Goal: Information Seeking & Learning: Learn about a topic

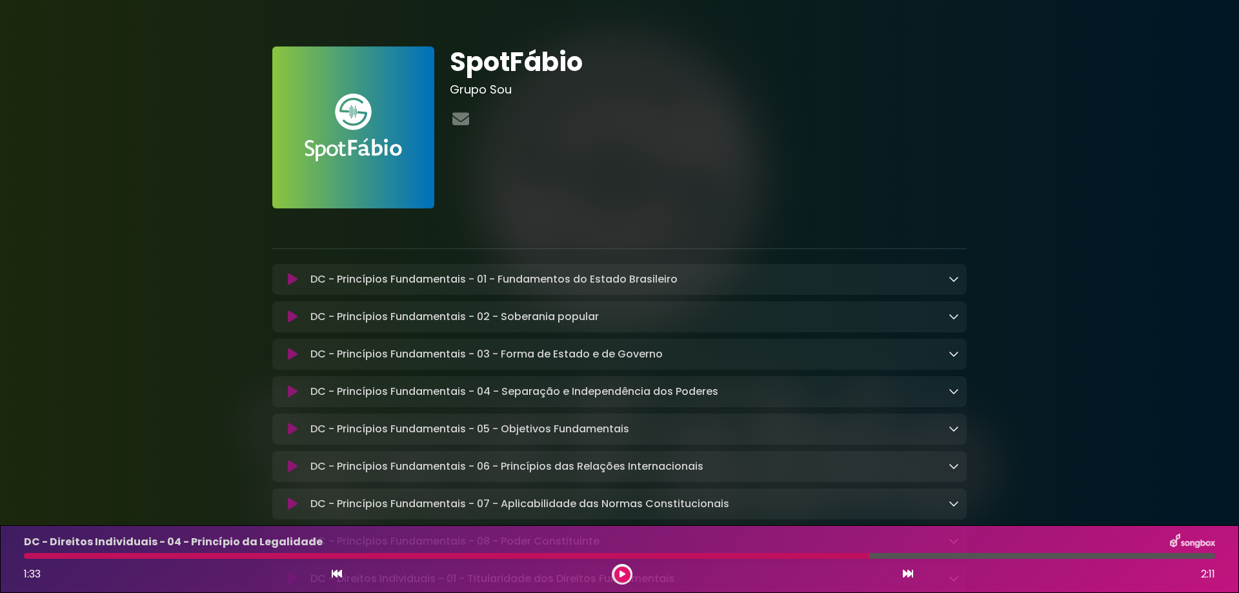
scroll to position [172, 0]
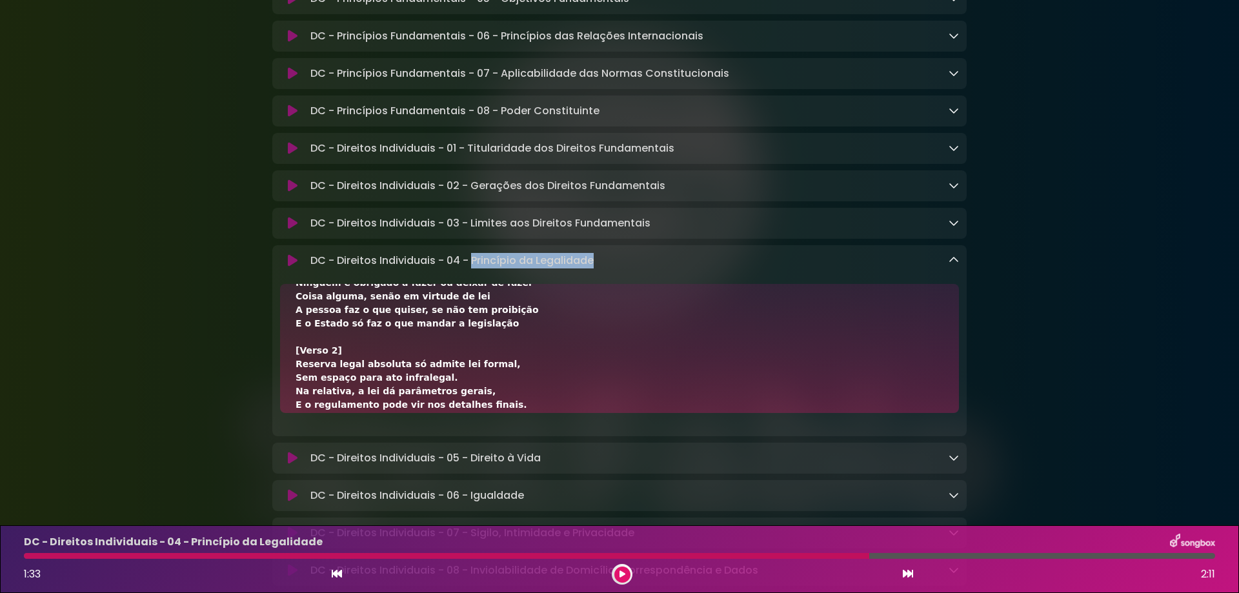
click at [913, 568] on button at bounding box center [908, 574] width 12 height 17
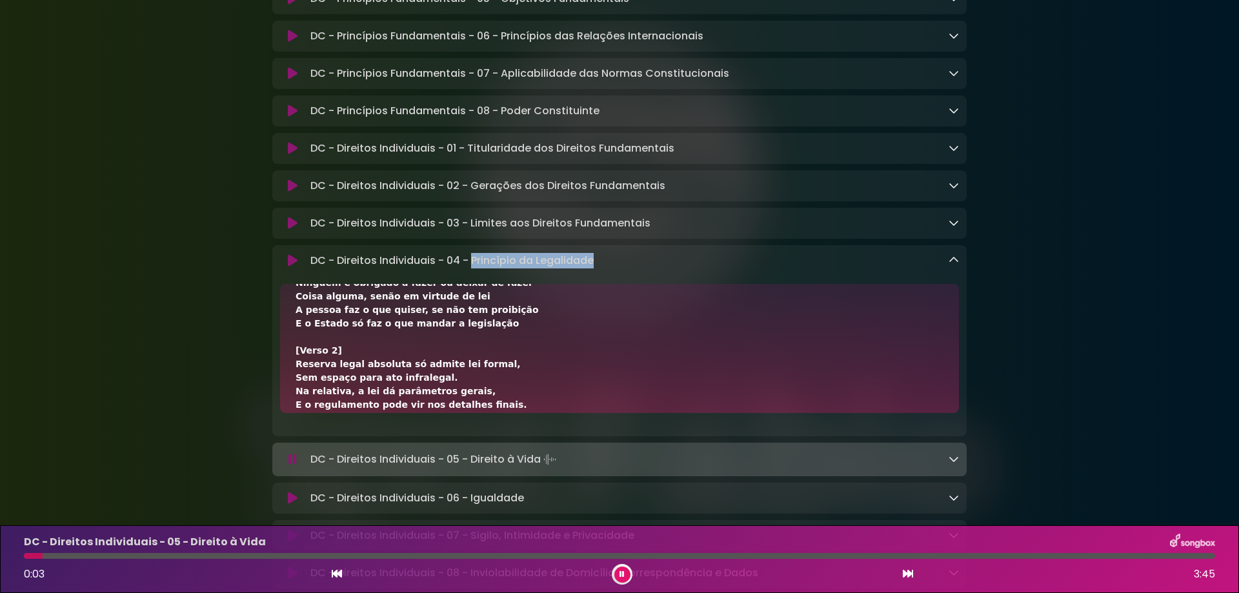
click at [954, 265] on icon at bounding box center [954, 260] width 10 height 10
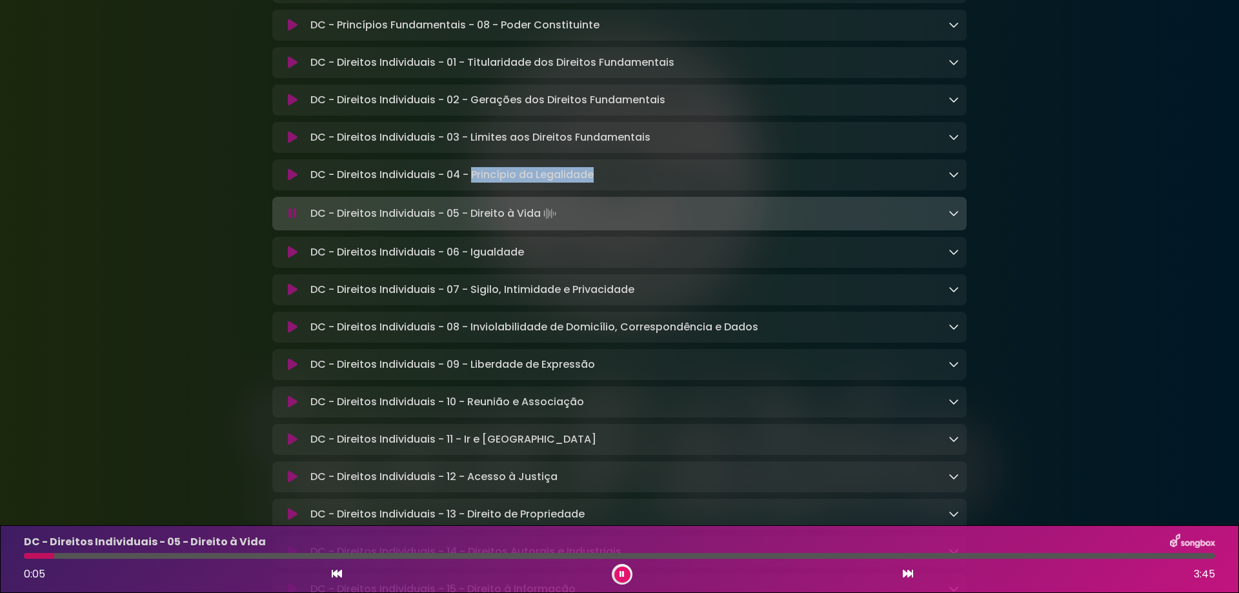
scroll to position [602, 0]
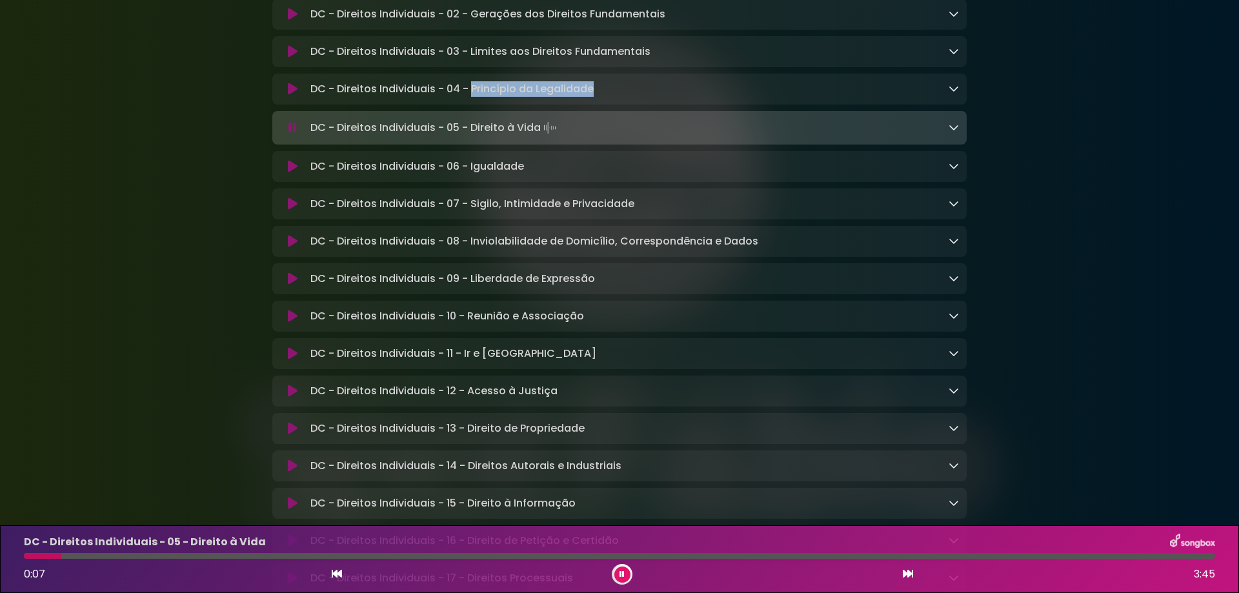
click at [912, 574] on icon at bounding box center [908, 574] width 10 height 10
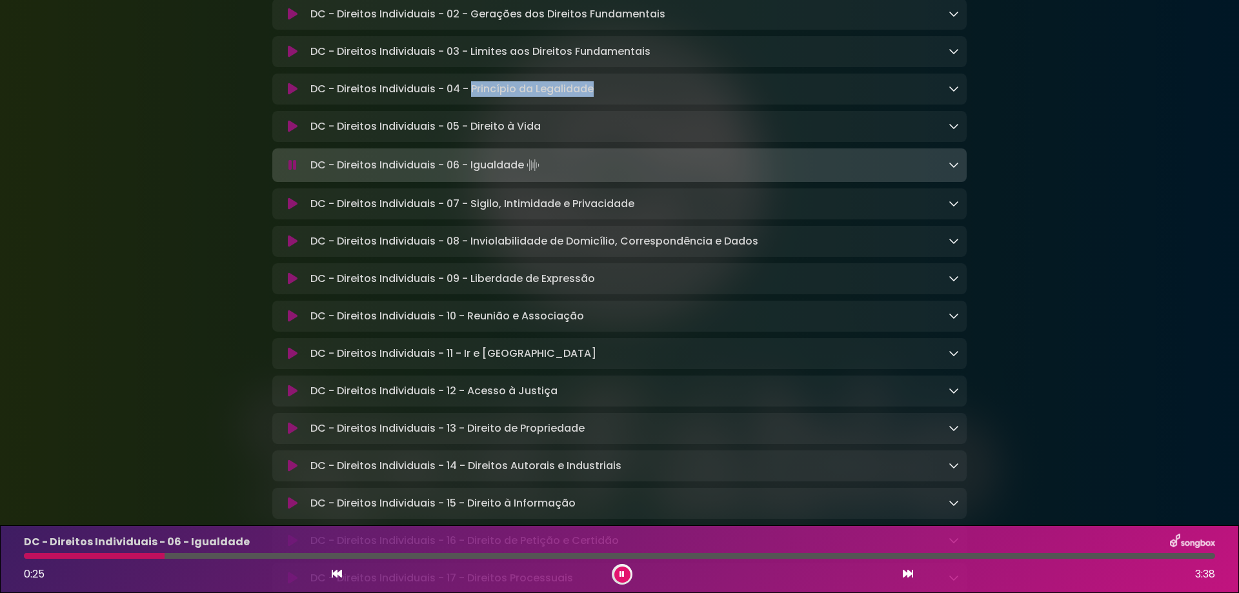
click at [953, 170] on icon at bounding box center [954, 164] width 10 height 10
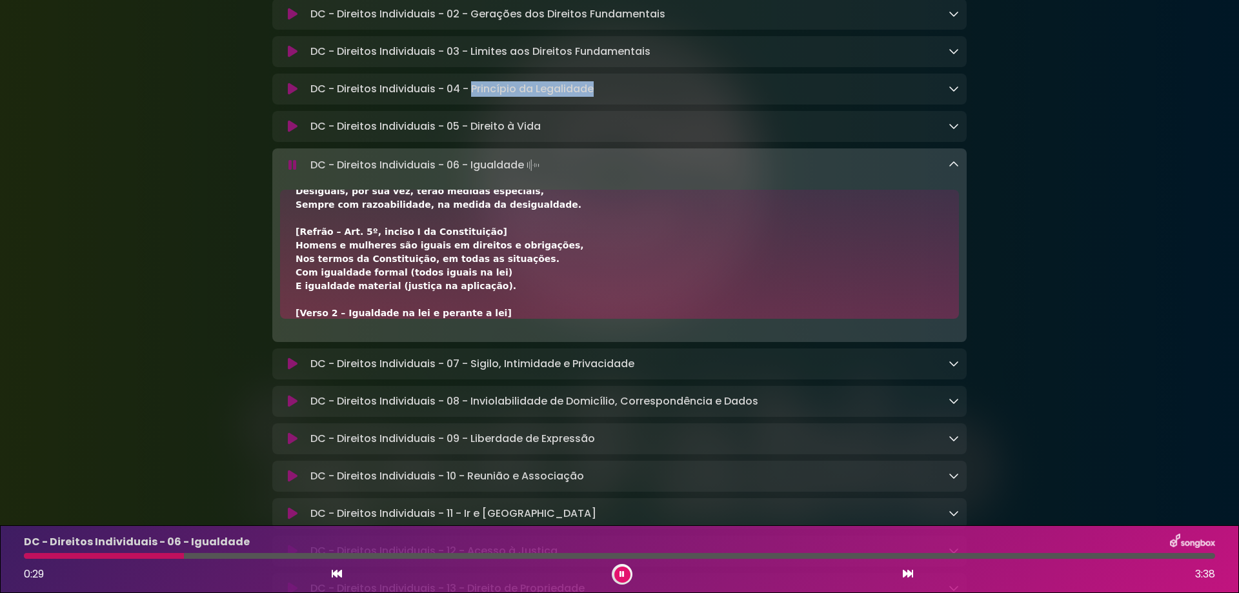
scroll to position [86, 0]
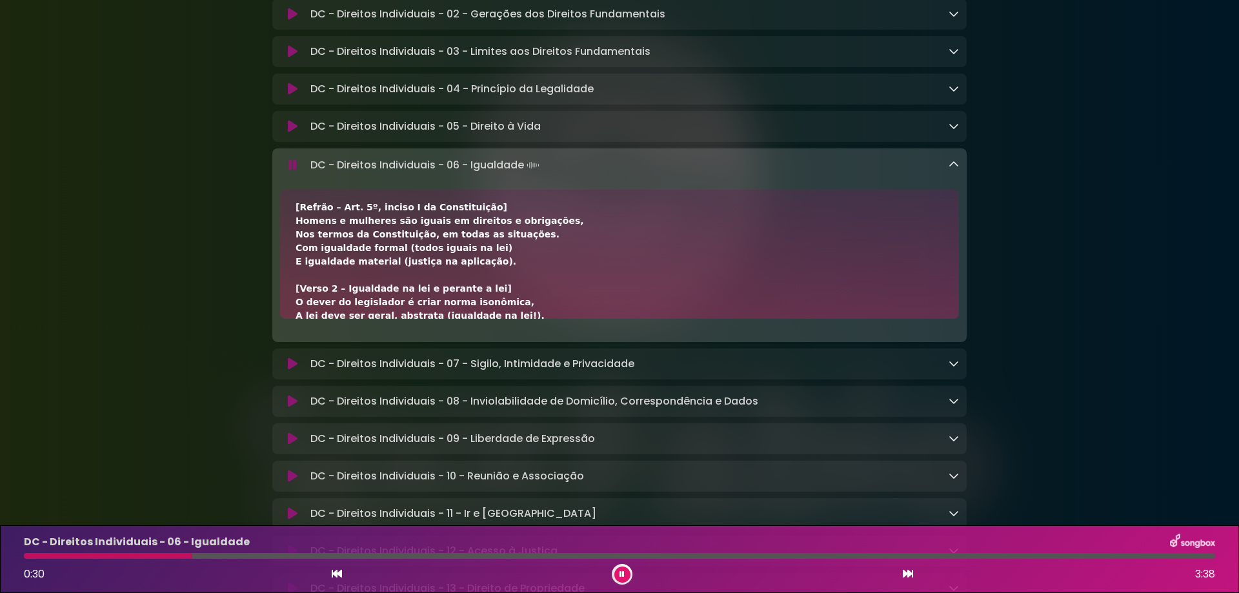
click at [211, 556] on div at bounding box center [619, 556] width 1191 height 6
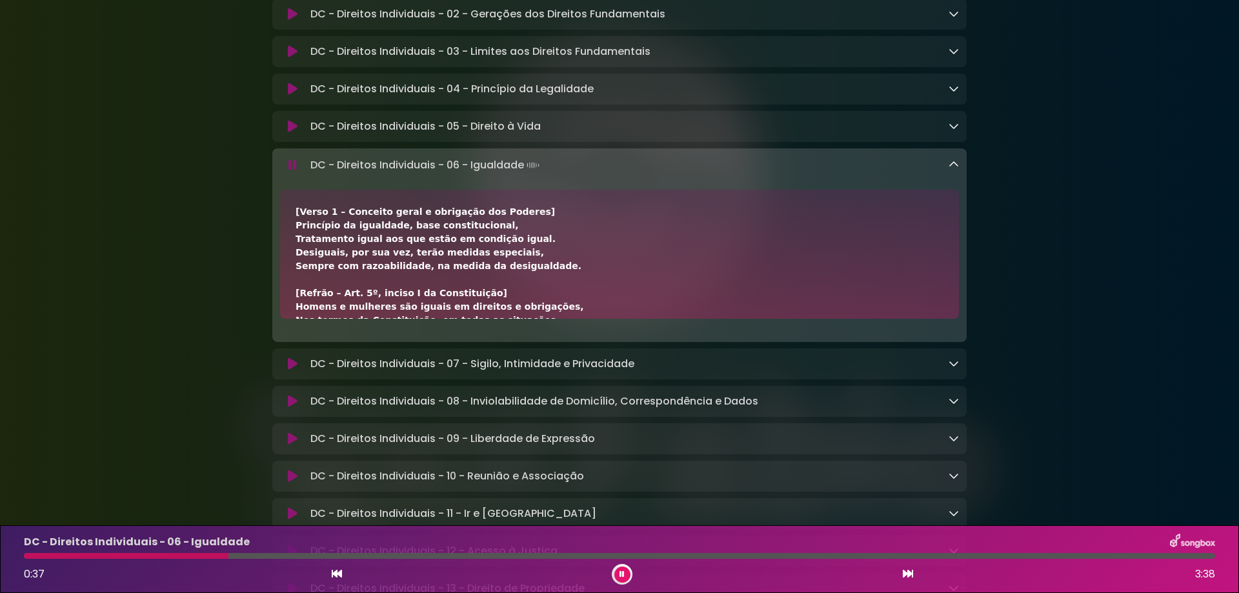
click at [272, 554] on div at bounding box center [619, 556] width 1191 height 6
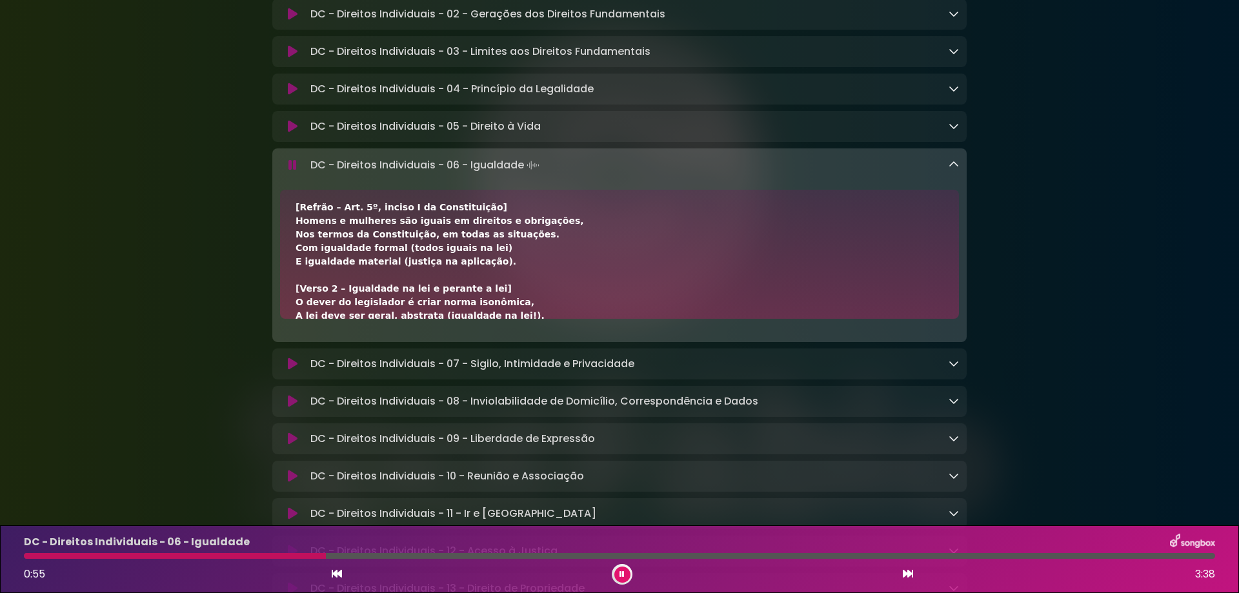
click at [293, 172] on icon at bounding box center [292, 165] width 8 height 13
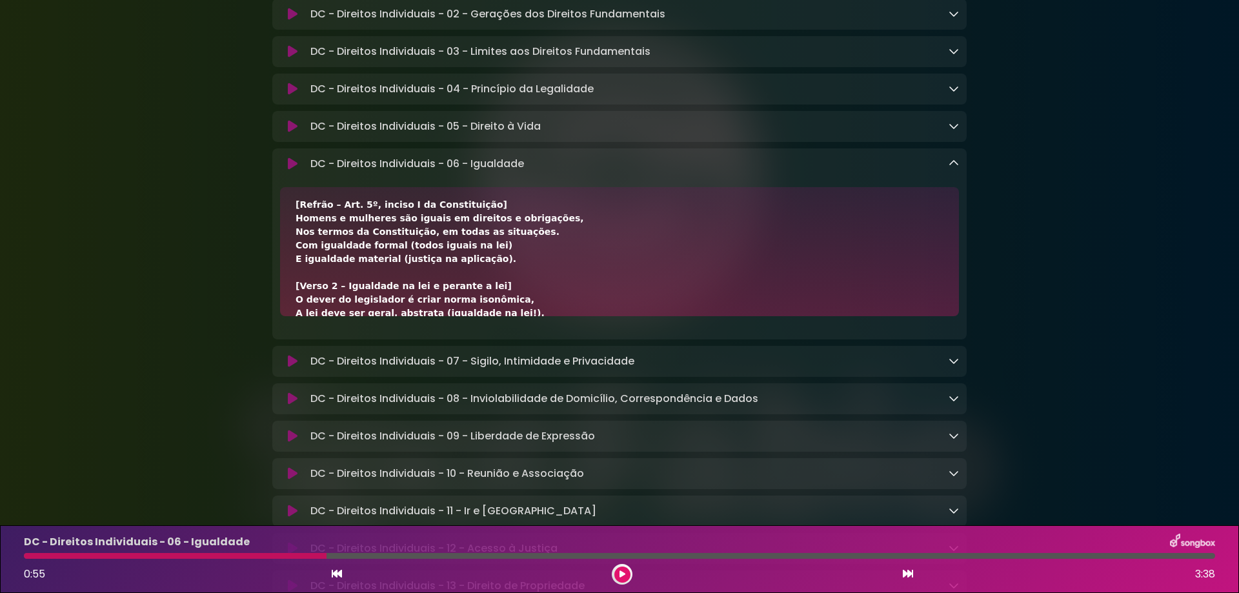
click at [277, 558] on div at bounding box center [175, 556] width 303 height 6
click at [271, 558] on div at bounding box center [175, 556] width 303 height 6
click at [271, 554] on div at bounding box center [175, 556] width 303 height 6
click at [263, 554] on div at bounding box center [175, 556] width 303 height 6
drag, startPoint x: 310, startPoint y: 557, endPoint x: 259, endPoint y: 564, distance: 52.1
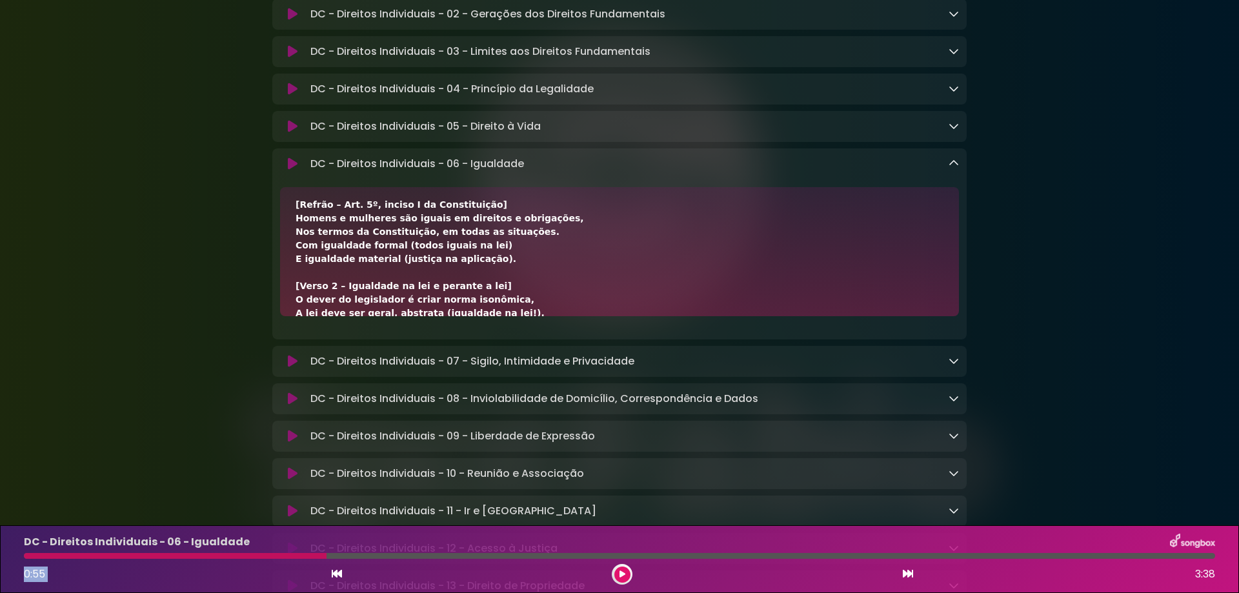
click at [259, 564] on div "DC - Direitos Individuais - 06 - Igualdade 0:55 3:38" at bounding box center [619, 559] width 1207 height 51
click at [254, 554] on div at bounding box center [175, 556] width 303 height 6
click at [244, 547] on div "DC - Direitos Individuais - 06 - Igualdade" at bounding box center [619, 542] width 1207 height 17
click at [256, 562] on div "DC - Direitos Individuais - 06 - Igualdade 0:55 3:38" at bounding box center [619, 559] width 1207 height 51
click at [294, 169] on icon at bounding box center [293, 163] width 10 height 13
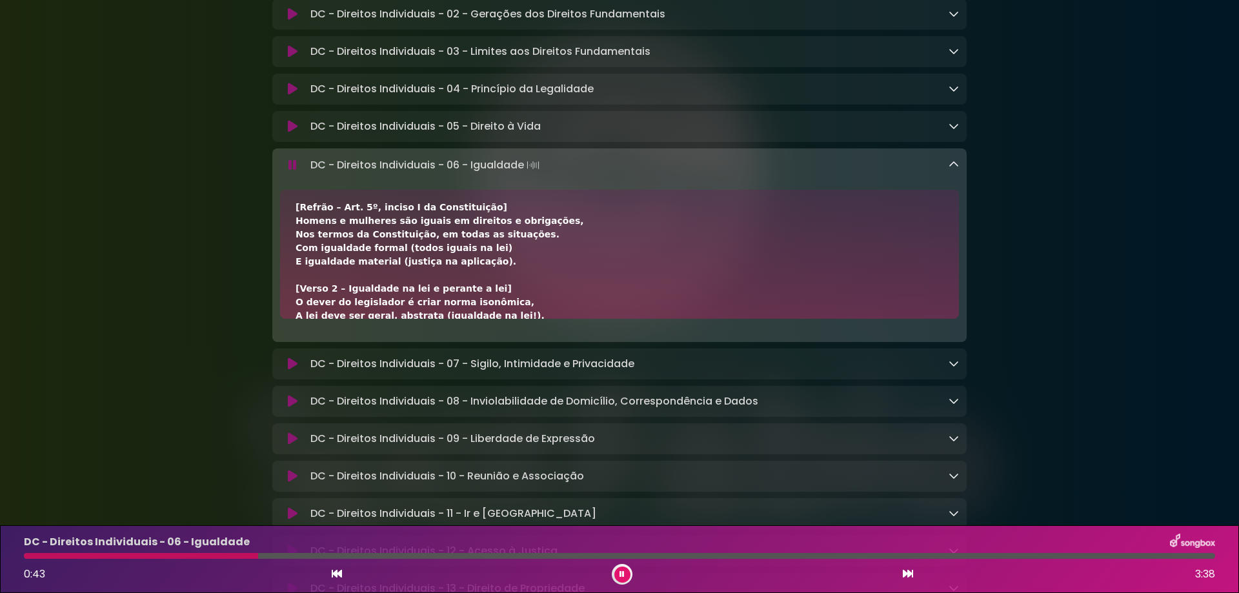
click at [294, 169] on icon at bounding box center [292, 165] width 8 height 13
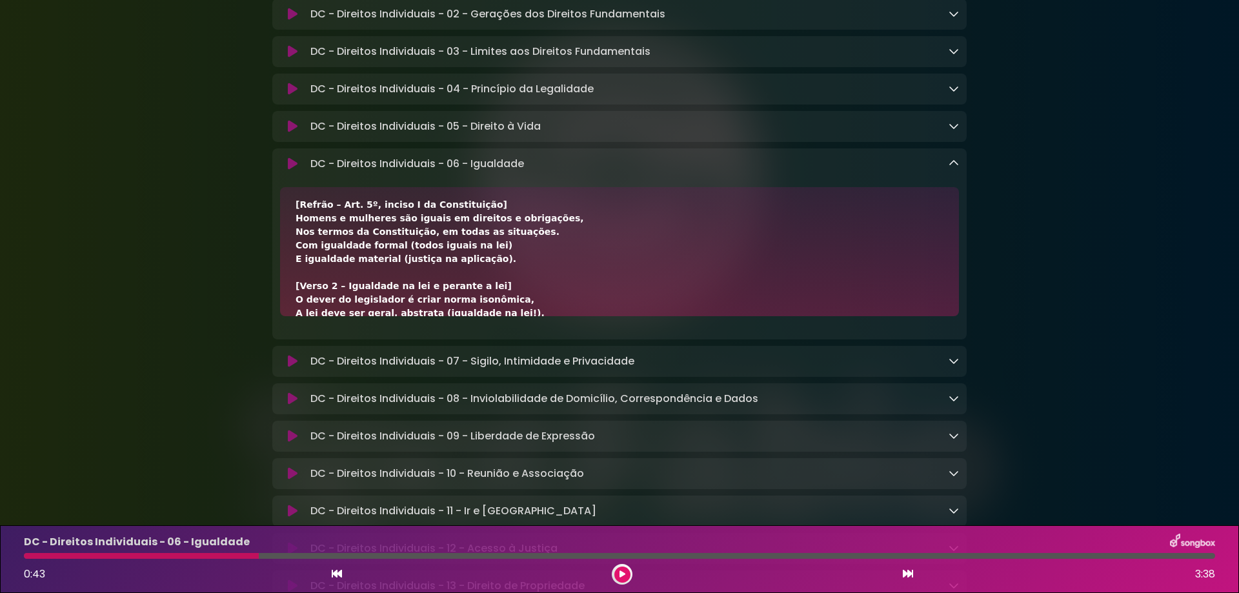
click at [626, 570] on button at bounding box center [622, 575] width 16 height 16
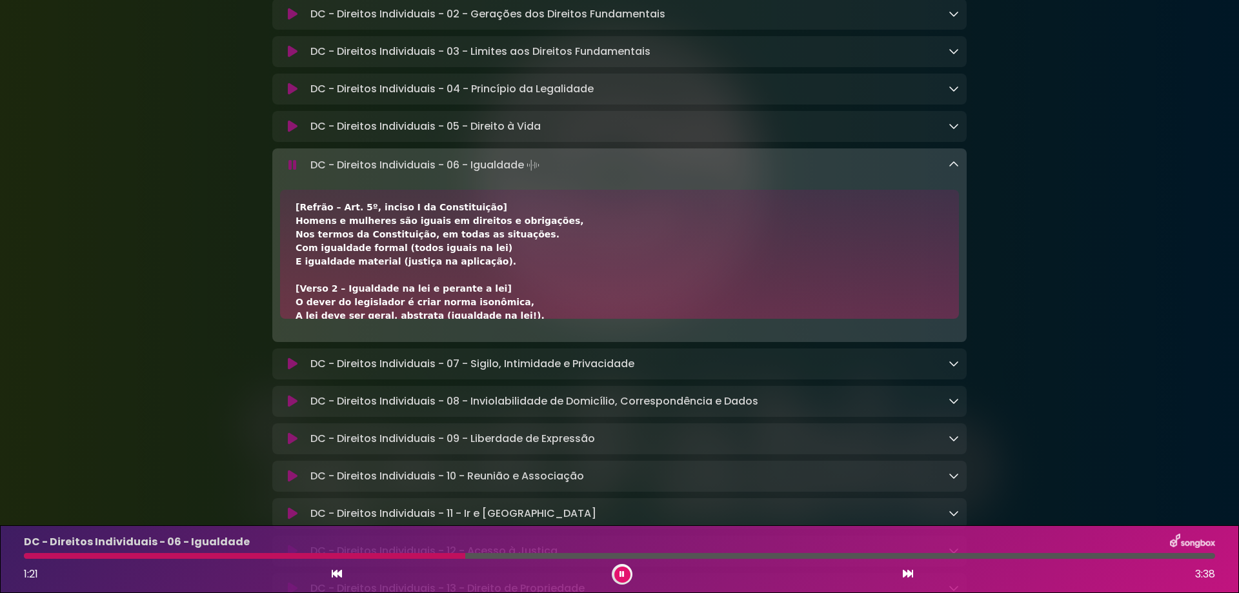
click at [326, 184] on div "DC - Direitos Individuais - 06 - Igualdade Loading Track... Name Email" at bounding box center [619, 245] width 694 height 194
drag, startPoint x: 310, startPoint y: 170, endPoint x: 529, endPoint y: 177, distance: 218.2
click at [529, 174] on p "DC - Direitos Individuais - 06 - Igualdade Loading Track..." at bounding box center [426, 165] width 232 height 18
click at [621, 571] on icon at bounding box center [622, 574] width 5 height 8
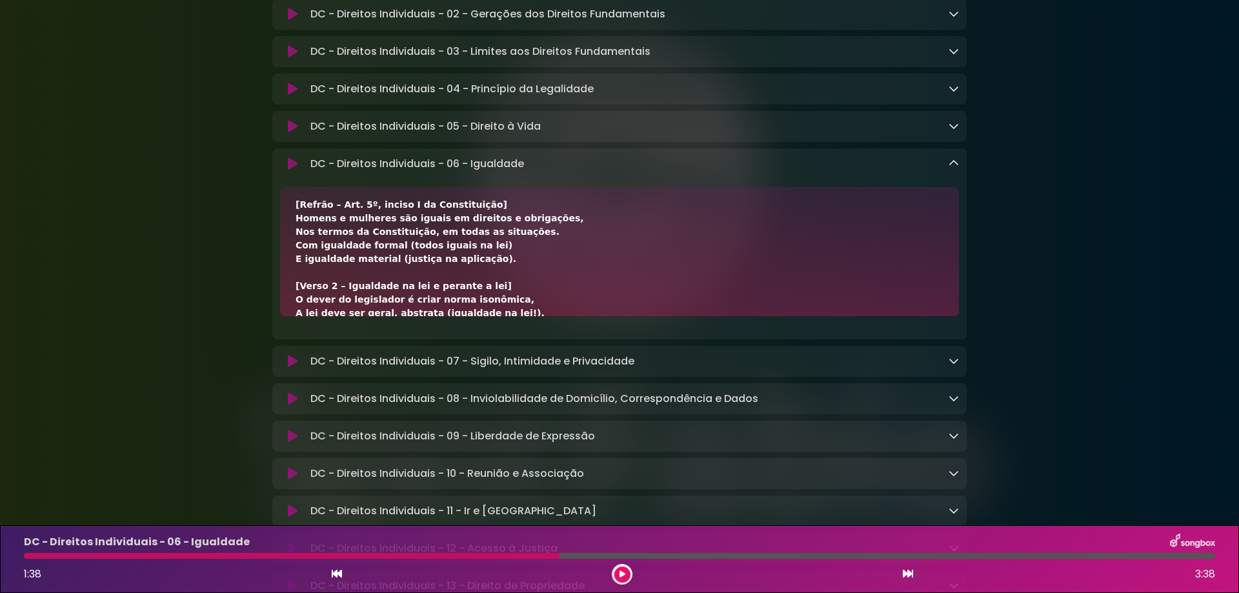
click at [525, 172] on div "DC - Direitos Individuais - 06 - Igualdade Loading Track..." at bounding box center [632, 163] width 654 height 15
drag, startPoint x: 312, startPoint y: 172, endPoint x: 433, endPoint y: 167, distance: 121.4
click at [433, 167] on p "DC - Direitos Individuais - 06 - Igualdade Loading Track..." at bounding box center [417, 163] width 214 height 15
copy p "DC - Direitos Individuais"
drag, startPoint x: 469, startPoint y: 169, endPoint x: 647, endPoint y: 172, distance: 178.8
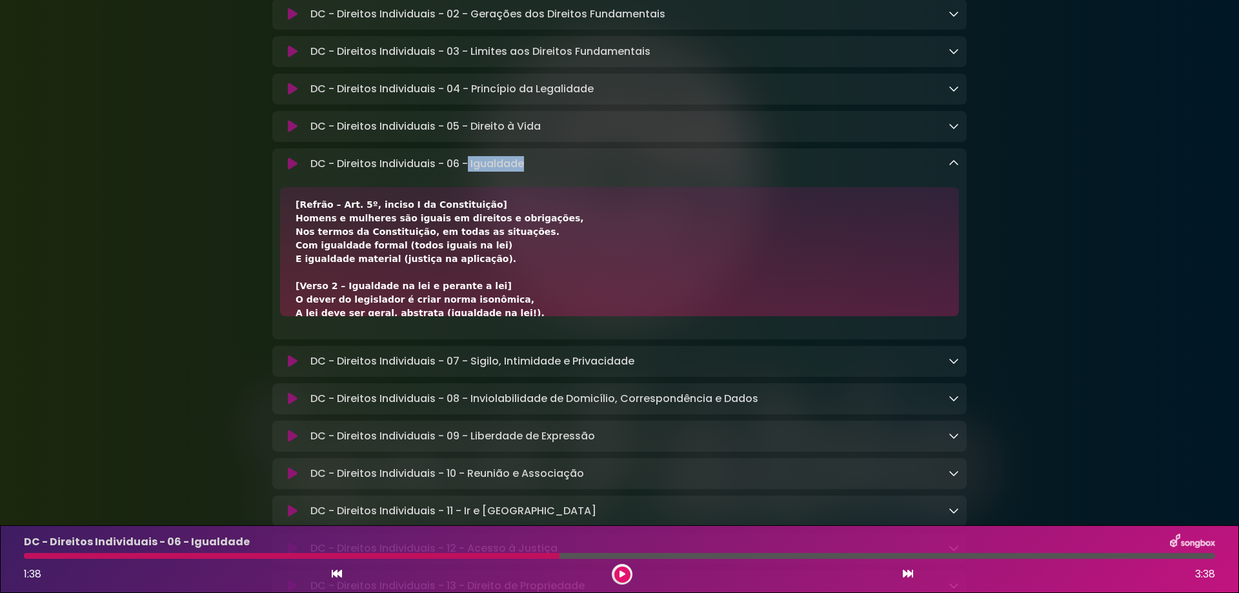
click at [647, 172] on div "DC - Direitos Individuais - 06 - Igualdade Loading Track..." at bounding box center [632, 163] width 654 height 15
copy p "Igualdade"
drag, startPoint x: 296, startPoint y: 224, endPoint x: 527, endPoint y: 231, distance: 230.5
click at [527, 231] on div "[Verso 1 – Conceito geral e obrigação dos Poderes] Princípio da igualdade, base…" at bounding box center [620, 435] width 648 height 637
copy div "Homens e mulheres são iguais em direitos e obrigações,"
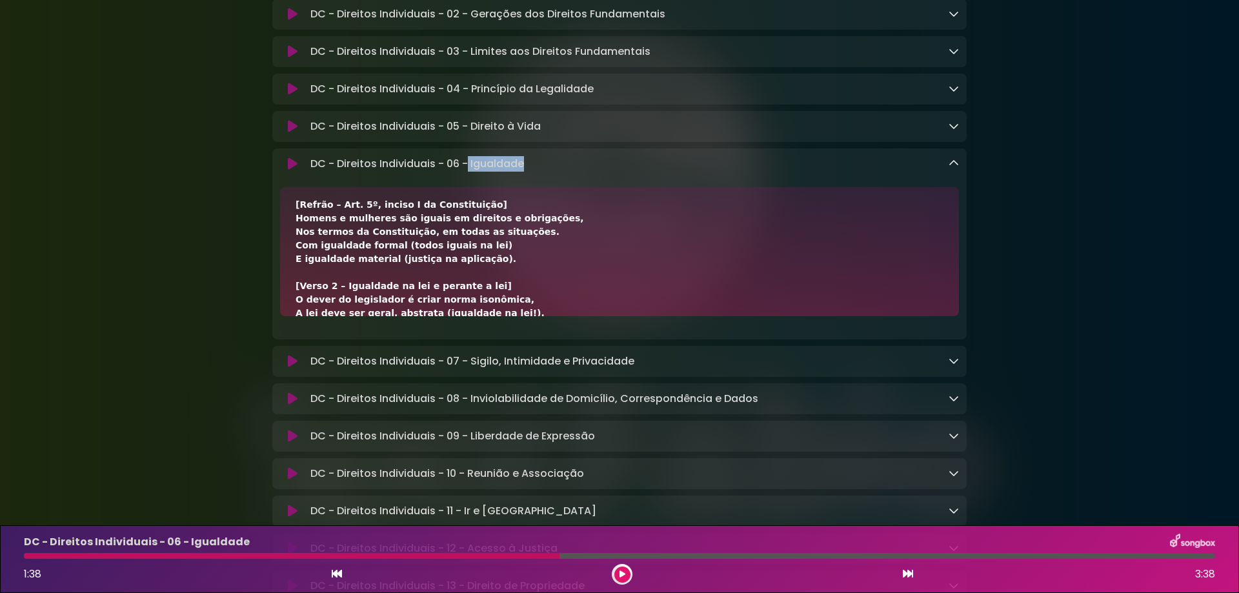
drag, startPoint x: 294, startPoint y: 239, endPoint x: 522, endPoint y: 242, distance: 227.8
click at [522, 242] on div "[Verso 1 – Conceito geral e obrigação dos Poderes] Princípio da igualdade, base…" at bounding box center [619, 251] width 679 height 129
copy div "Nos termos da Constituição, em todas as situações."
drag, startPoint x: 297, startPoint y: 252, endPoint x: 489, endPoint y: 250, distance: 191.7
click at [489, 250] on div "[Verso 1 – Conceito geral e obrigação dos Poderes] Princípio da igualdade, base…" at bounding box center [620, 435] width 648 height 637
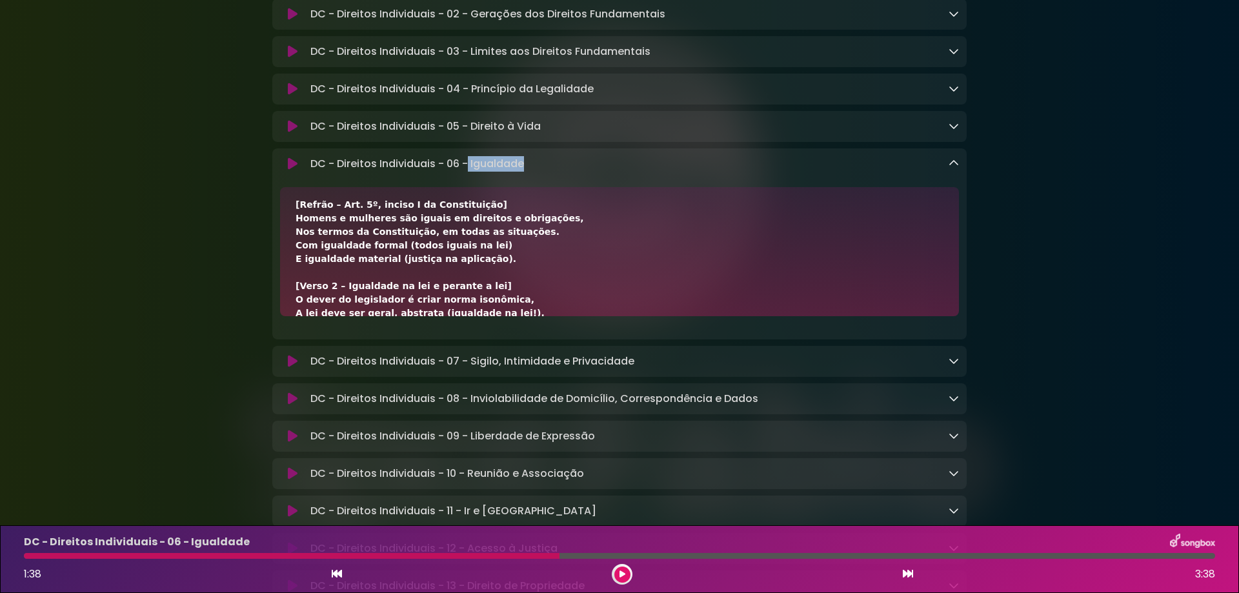
copy div "Com igualdade formal (todos iguais na lei)"
drag, startPoint x: 290, startPoint y: 269, endPoint x: 489, endPoint y: 276, distance: 199.5
click at [489, 276] on div "[Verso 1 – Conceito geral e obrigação dos Poderes] Princípio da igualdade, base…" at bounding box center [619, 251] width 679 height 129
copy div "E igualdade material (justiça na aplicação)."
click at [903, 570] on icon at bounding box center [908, 574] width 10 height 10
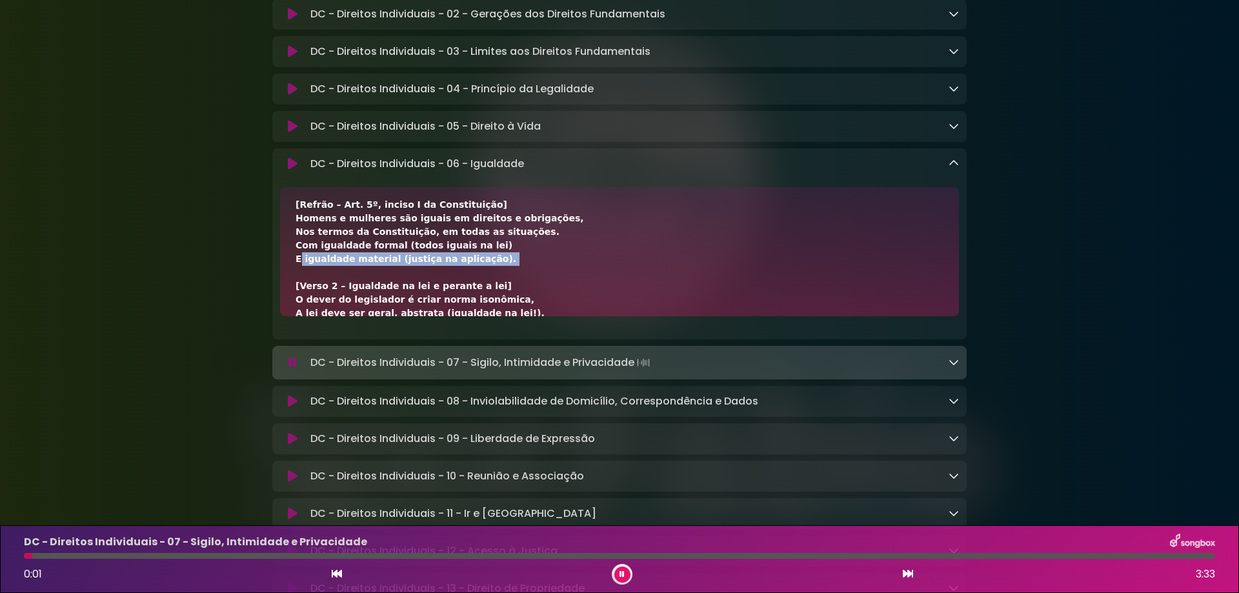
click at [951, 167] on icon at bounding box center [954, 163] width 10 height 10
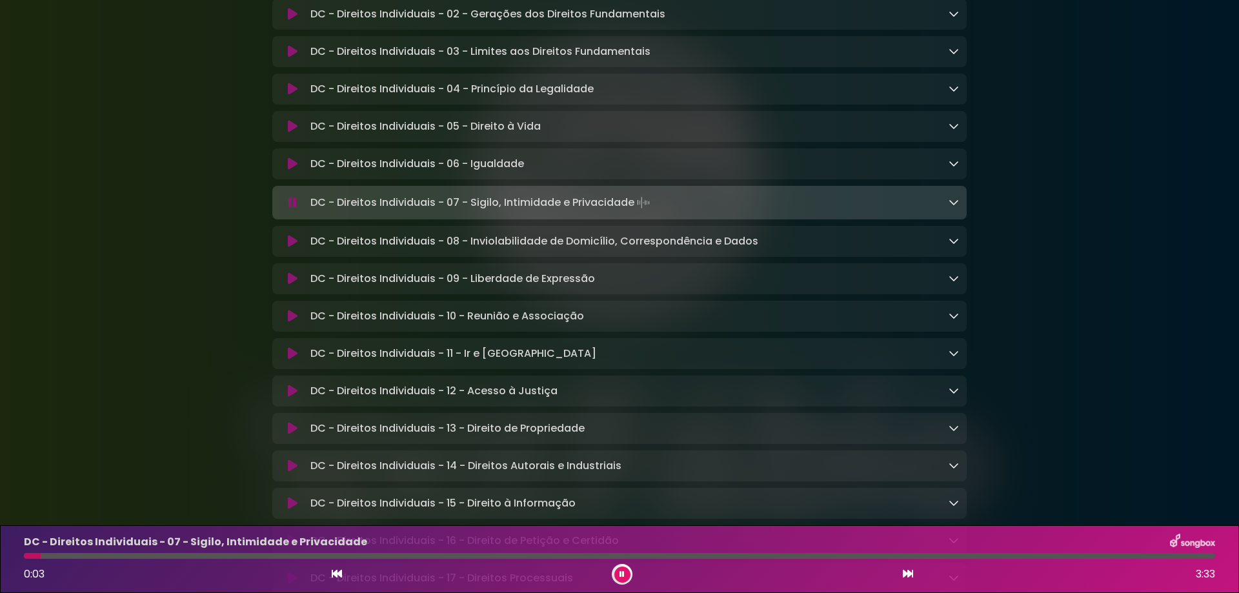
click at [907, 578] on icon at bounding box center [908, 574] width 10 height 10
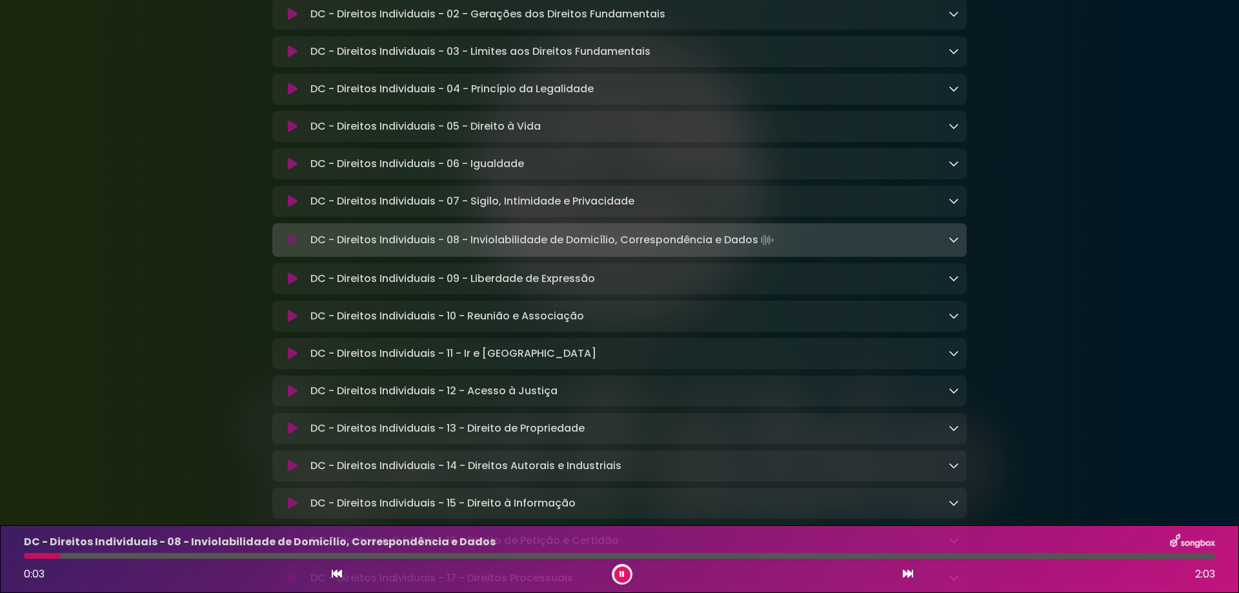
click at [907, 574] on icon at bounding box center [908, 574] width 10 height 10
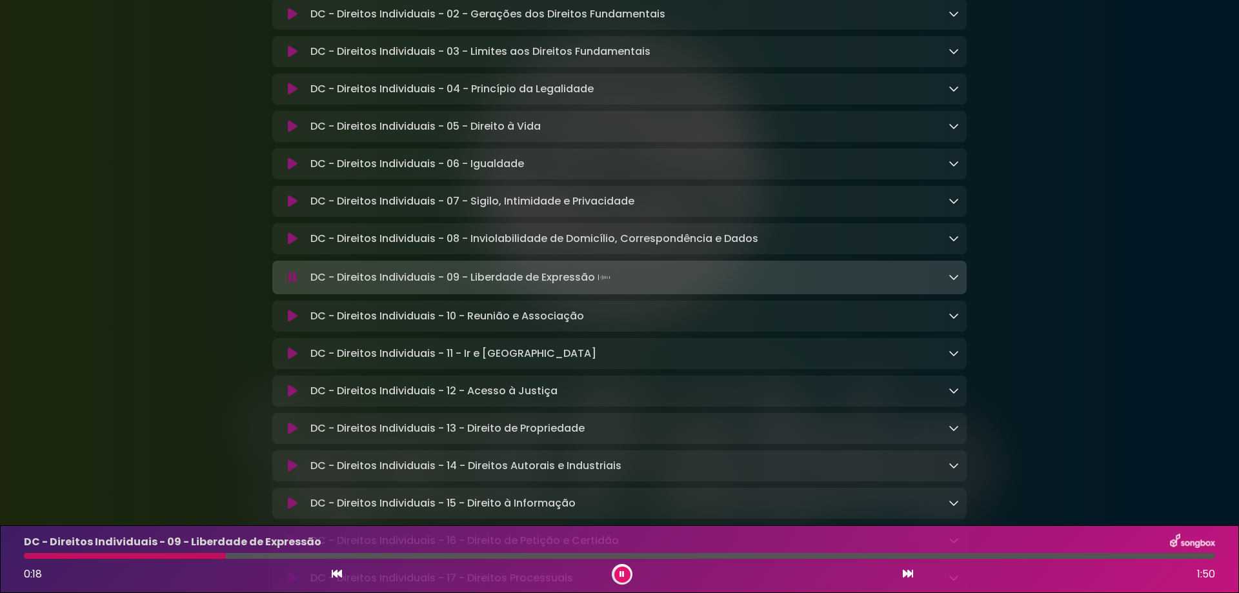
click at [959, 287] on div "DC - Direitos Individuais - 09 - Liberdade de Expressão Loading Track..." at bounding box center [619, 277] width 694 height 18
click at [954, 282] on icon at bounding box center [954, 277] width 10 height 10
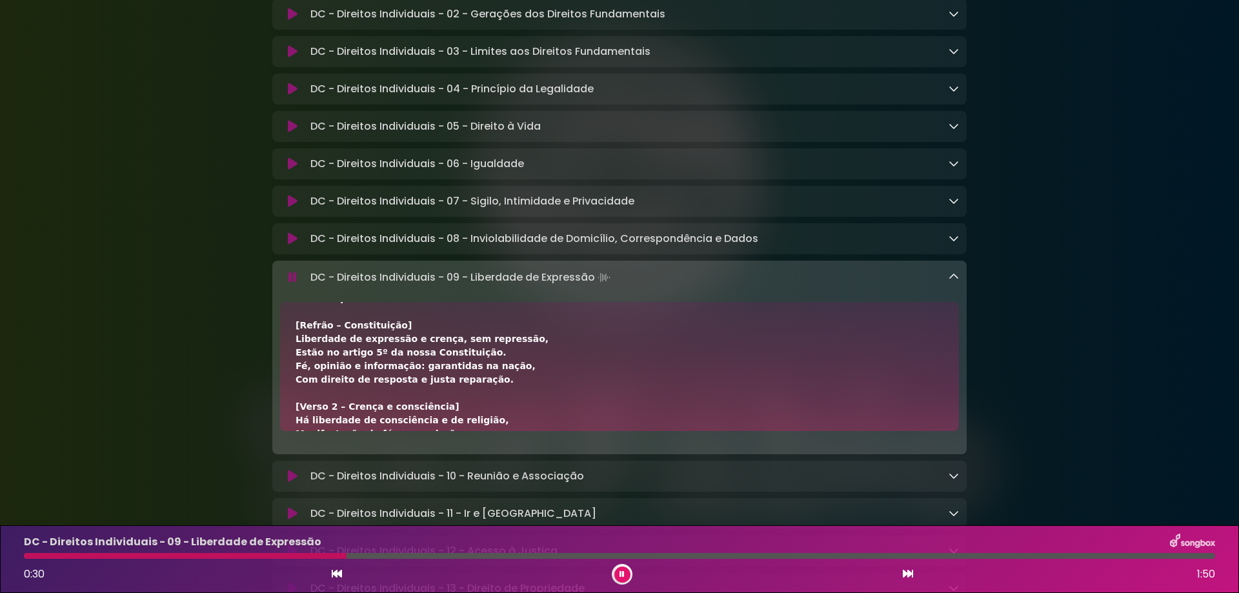
scroll to position [172, 0]
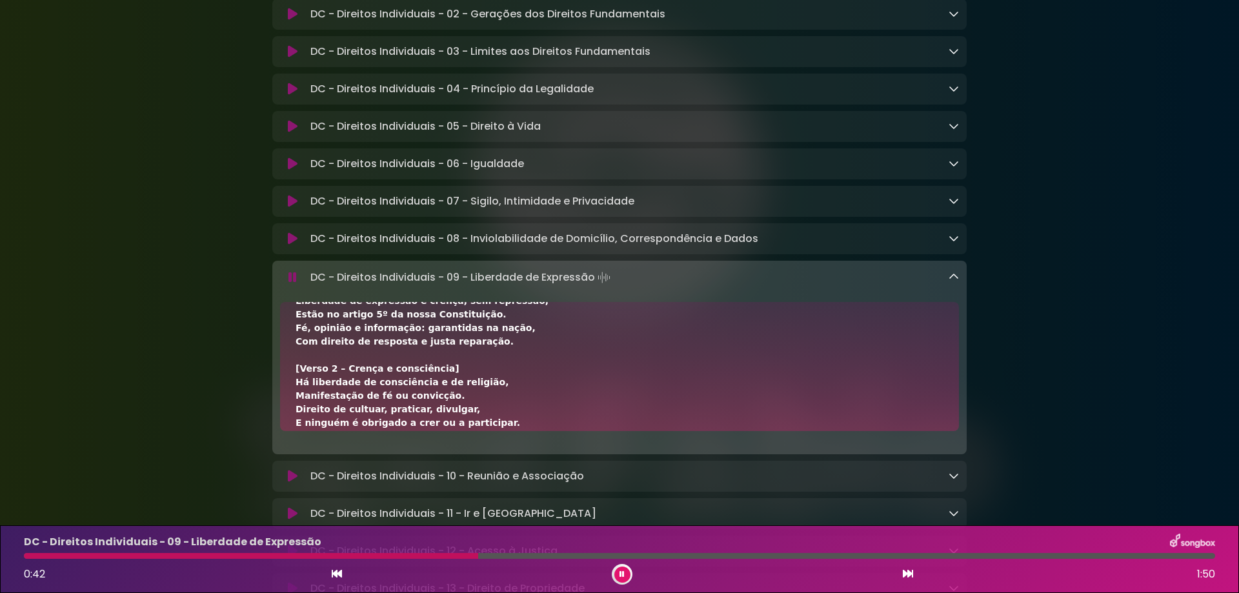
click at [909, 575] on icon at bounding box center [908, 574] width 10 height 10
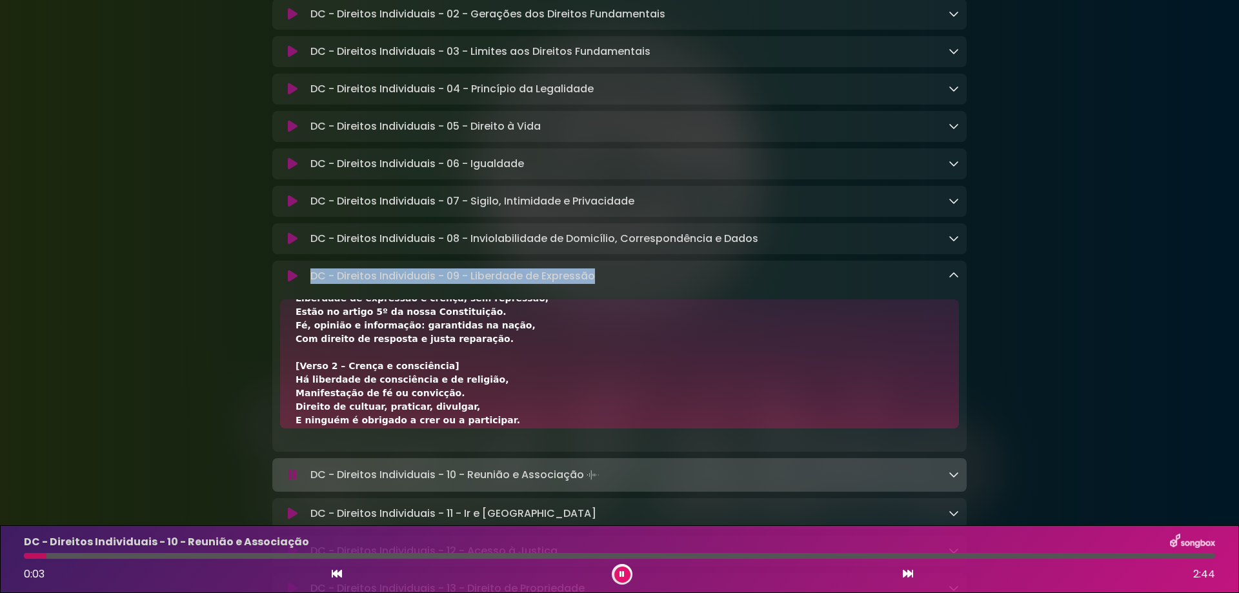
drag, startPoint x: 314, startPoint y: 283, endPoint x: 598, endPoint y: 283, distance: 284.0
click at [598, 283] on div "DC - Direitos Individuais - 09 - Liberdade de Expressão Loading Track..." at bounding box center [632, 275] width 654 height 15
copy p "DC - Direitos Individuais - 09 - Liberdade de Expressão"
click at [912, 570] on icon at bounding box center [908, 574] width 10 height 10
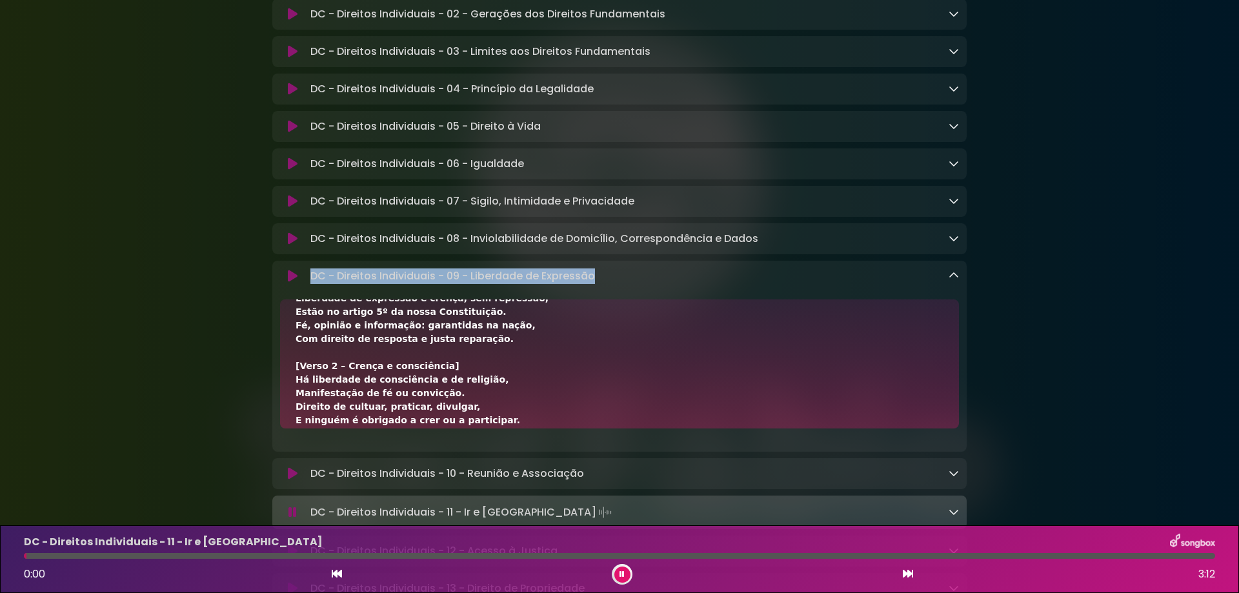
click at [953, 281] on icon at bounding box center [954, 275] width 10 height 10
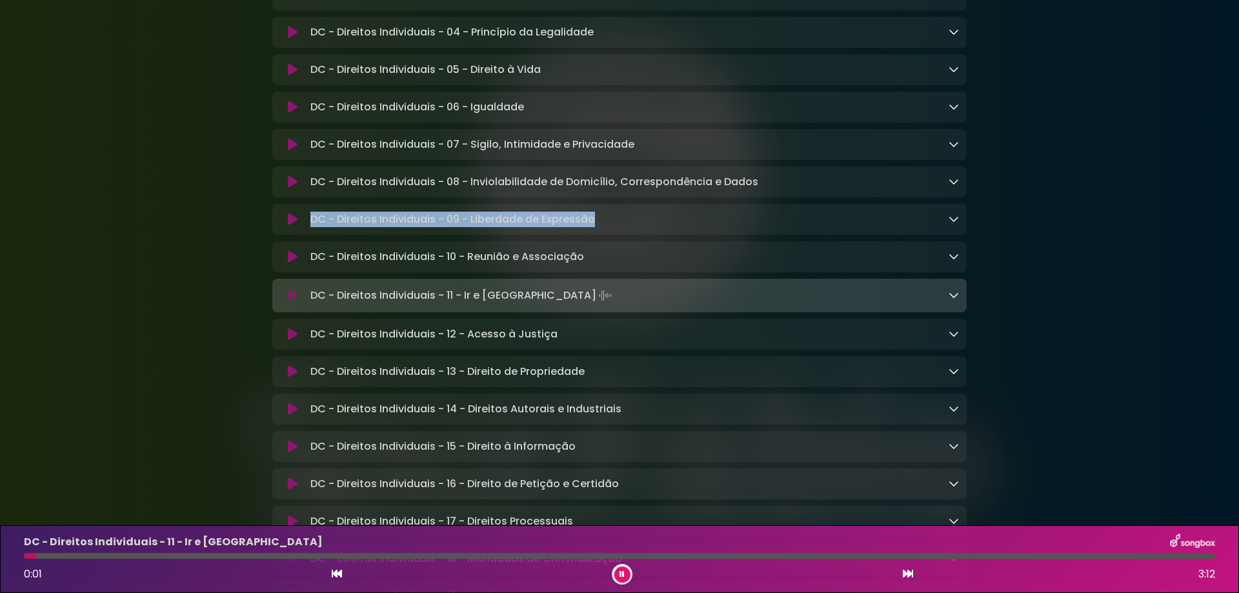
scroll to position [689, 0]
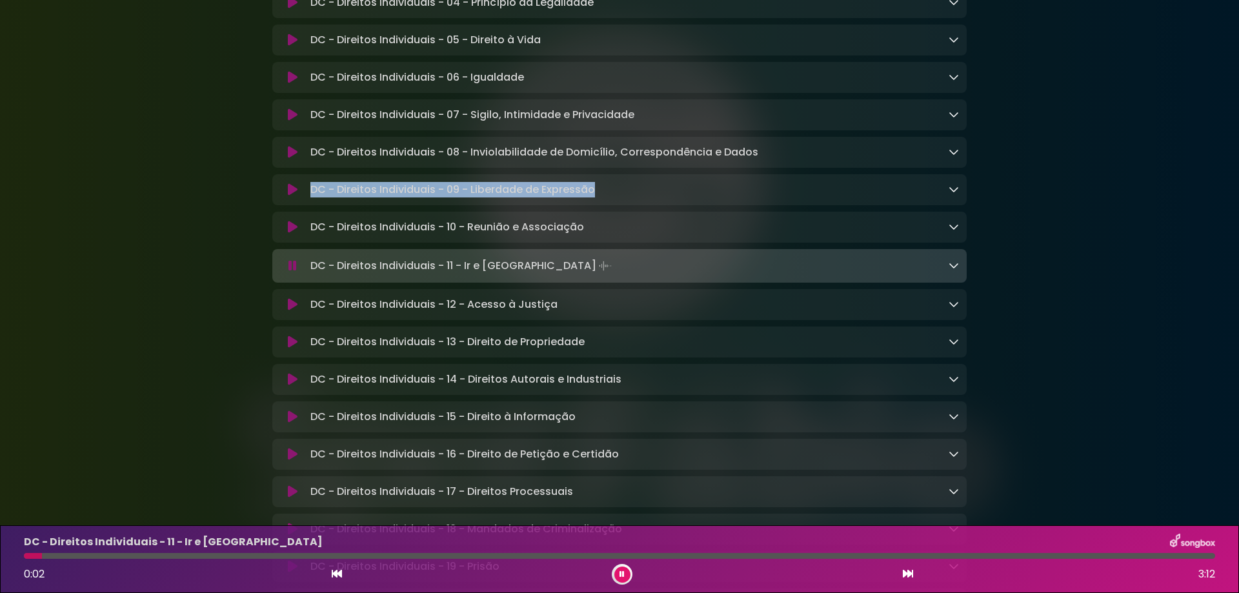
click at [911, 574] on icon at bounding box center [908, 574] width 10 height 10
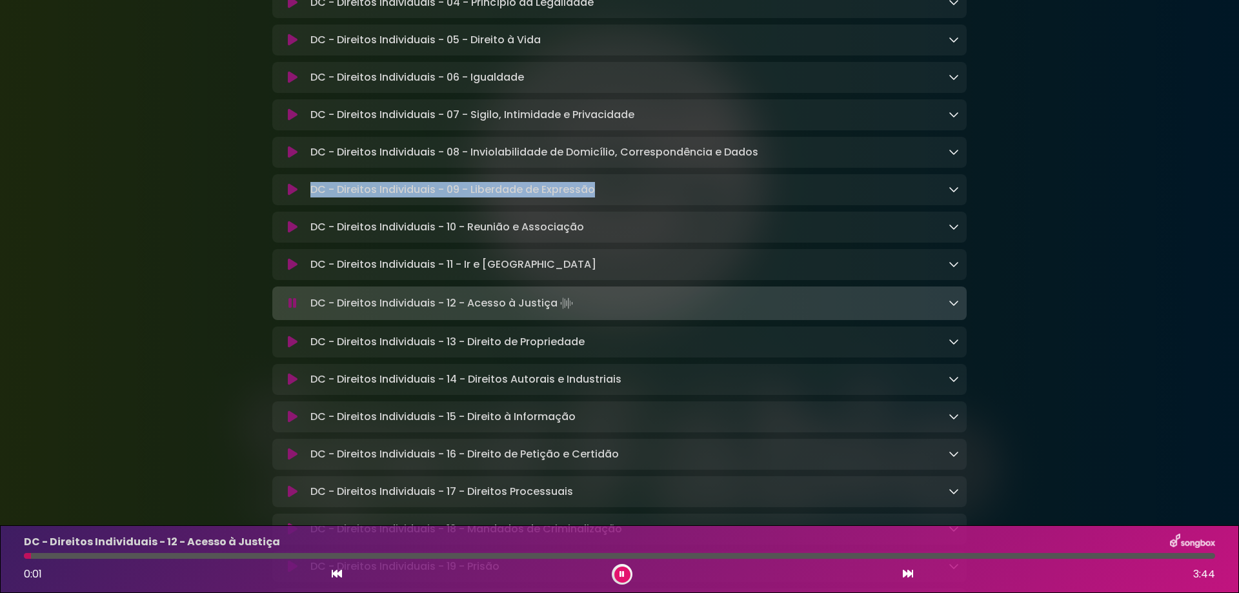
scroll to position [774, 0]
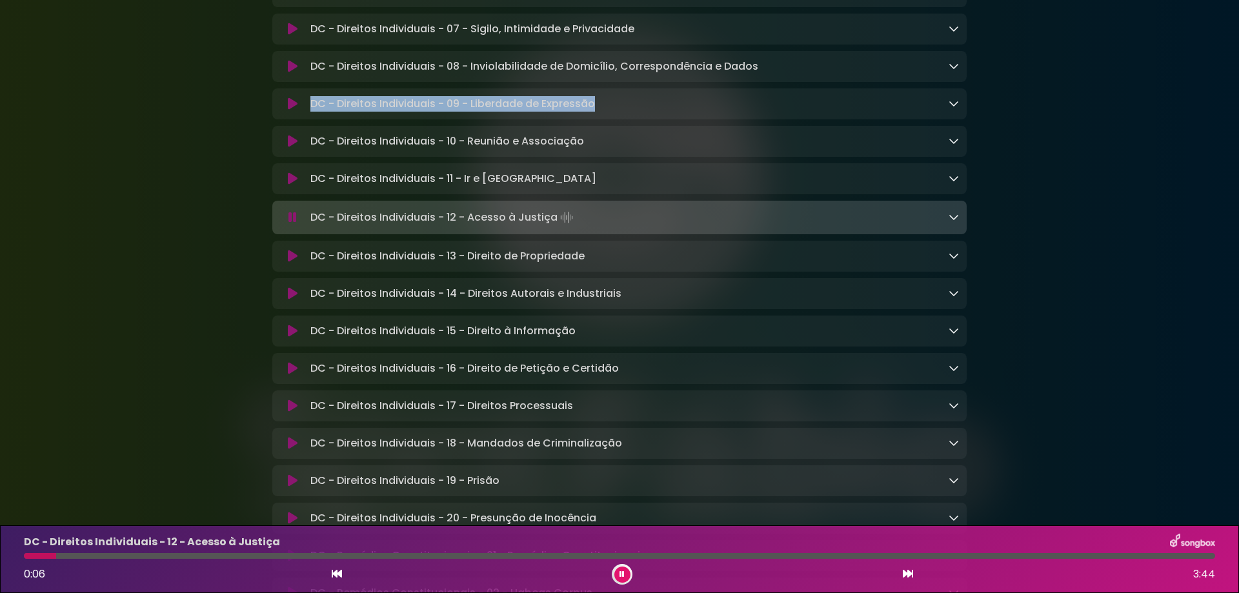
click at [953, 222] on icon at bounding box center [954, 217] width 10 height 10
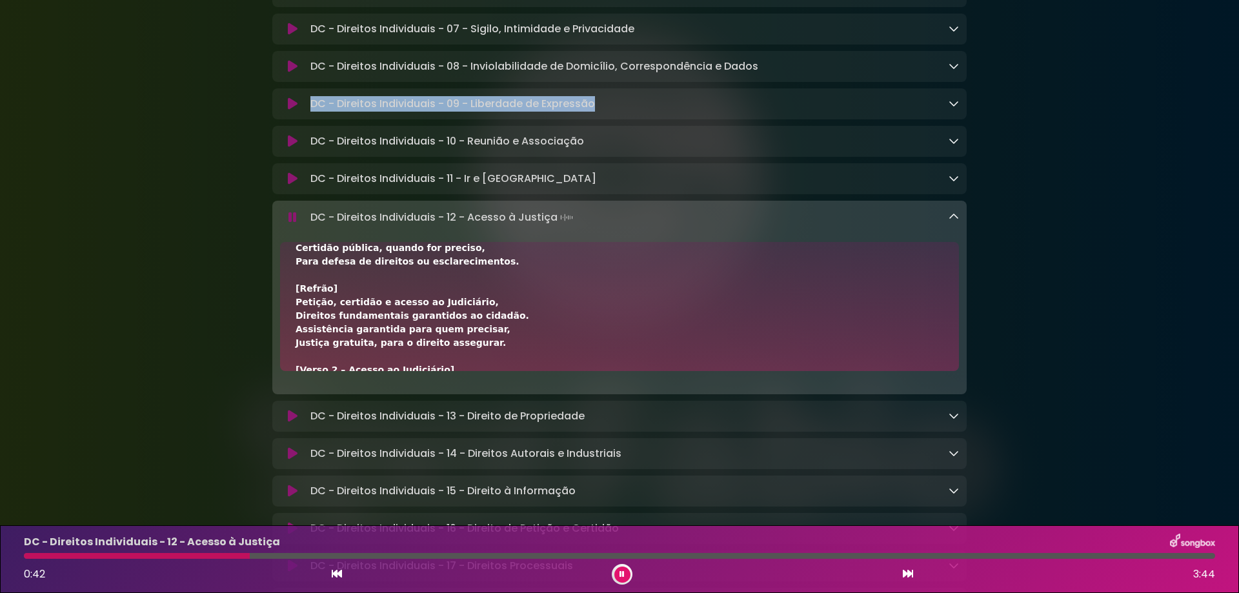
scroll to position [86, 0]
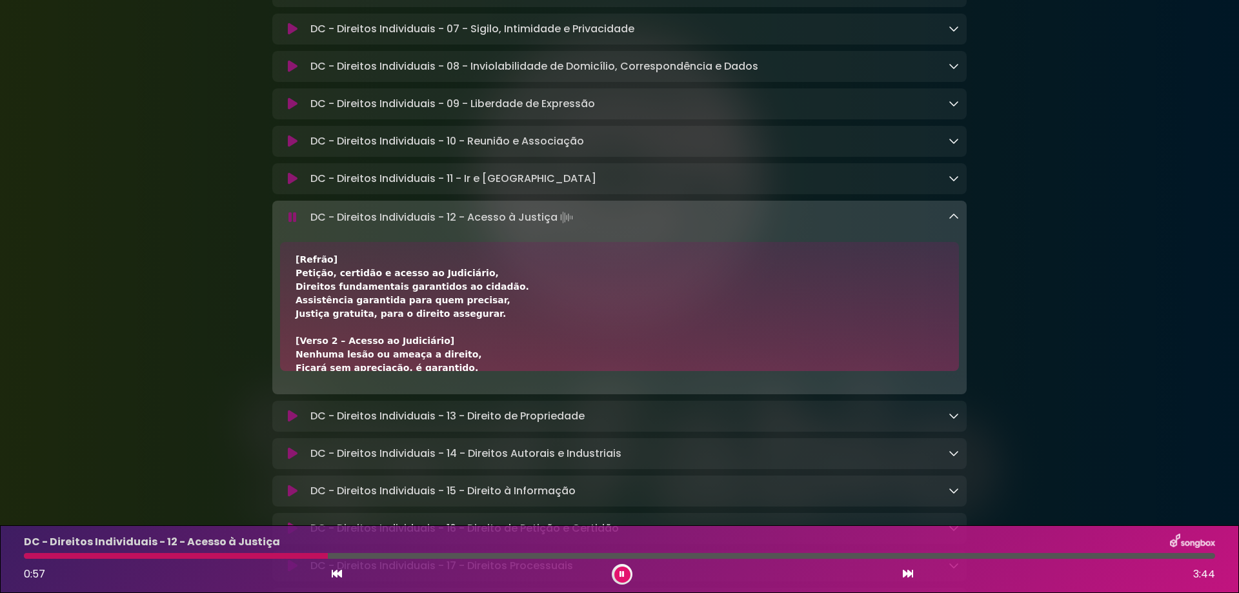
click at [208, 560] on div "DC - Direitos Individuais - 12 - Acesso à Justiça 0:57 3:44" at bounding box center [619, 559] width 1207 height 51
click at [200, 555] on div at bounding box center [177, 556] width 307 height 6
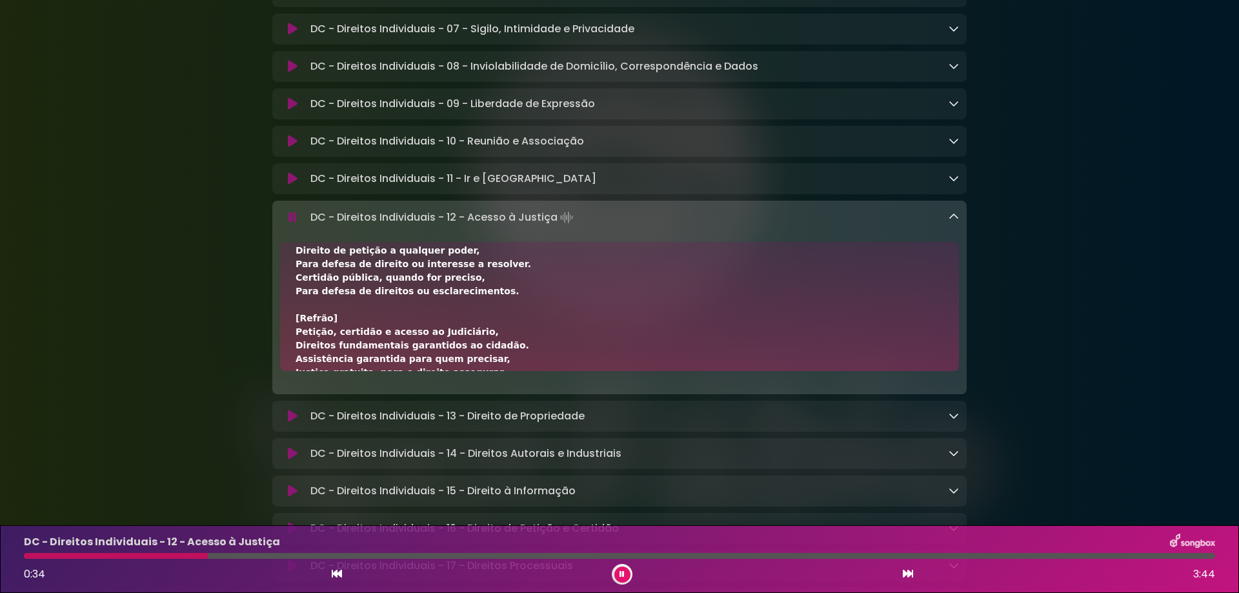
scroll to position [0, 0]
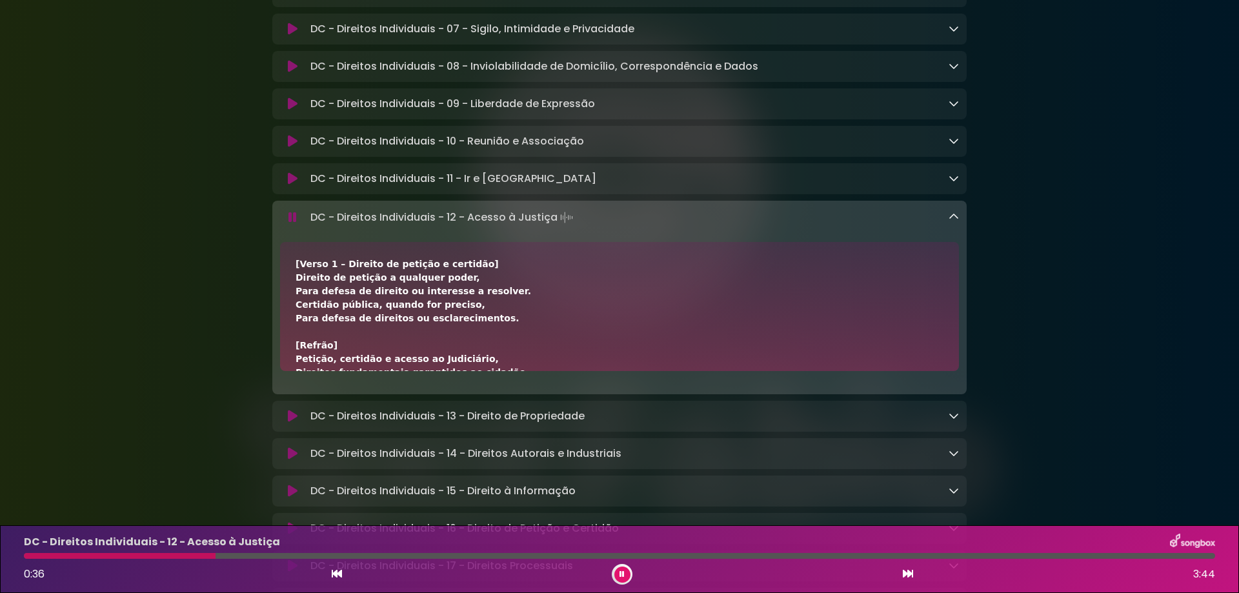
click at [625, 572] on button at bounding box center [622, 575] width 16 height 16
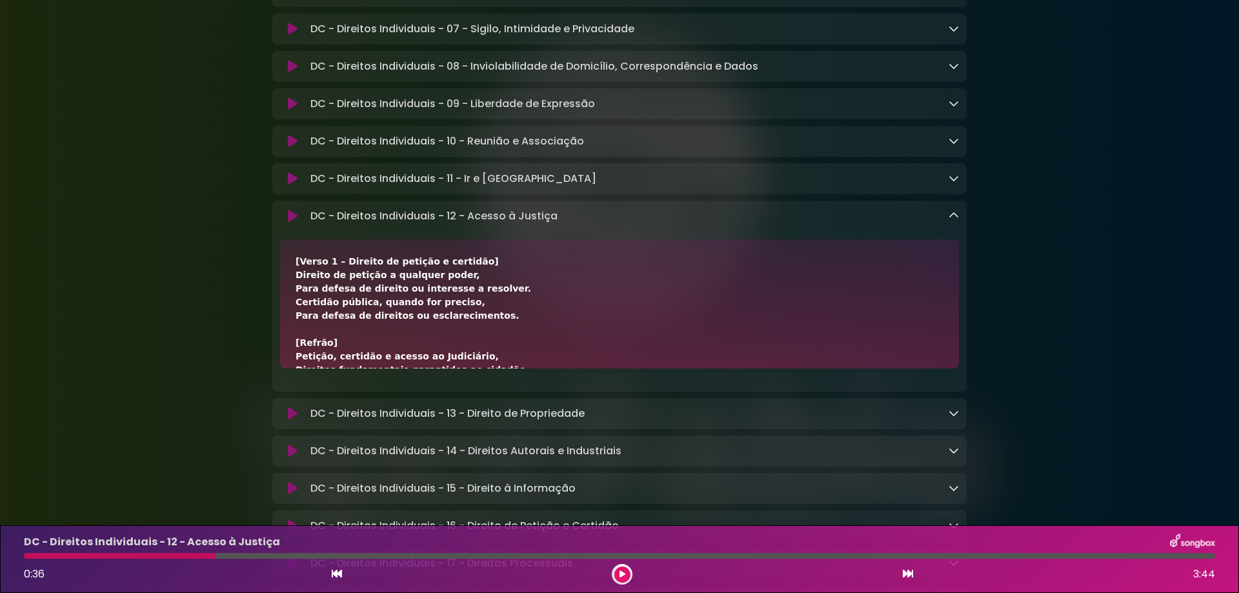
click at [288, 223] on icon at bounding box center [293, 216] width 10 height 13
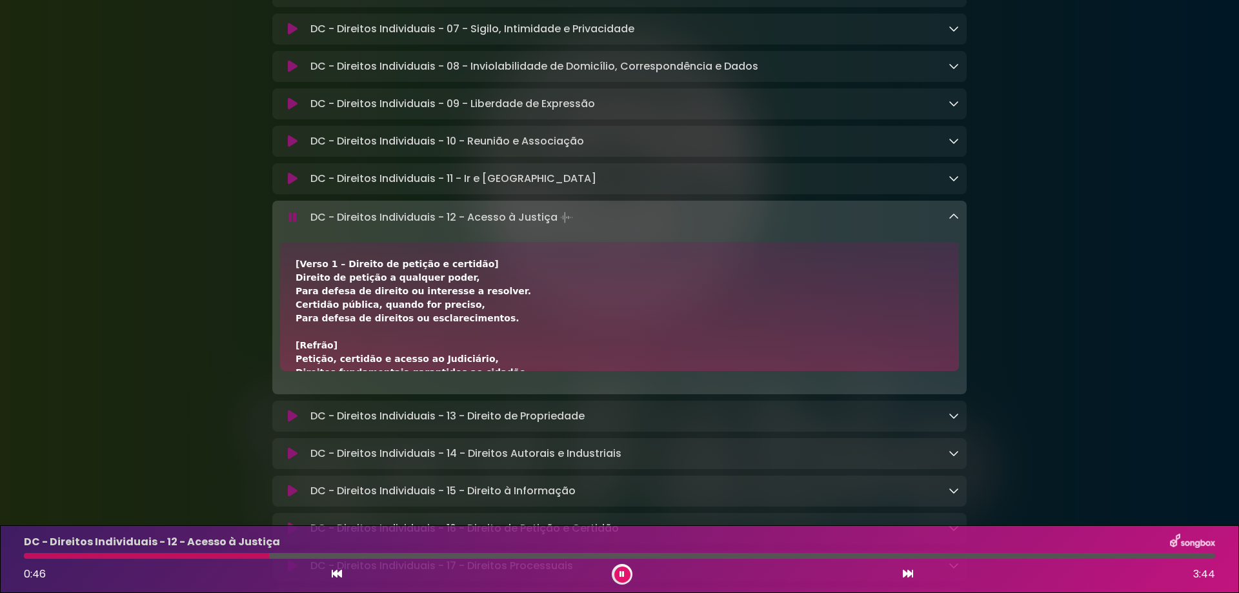
scroll to position [86, 0]
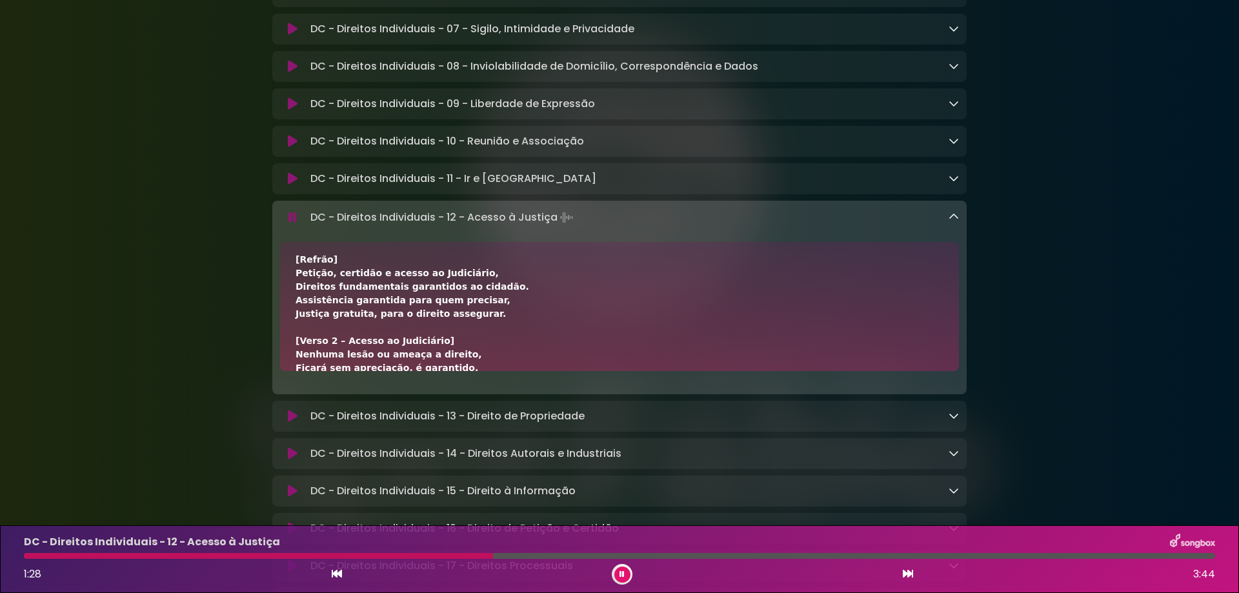
click at [308, 241] on div "DC - Direitos Individuais - 12 - Acesso à Justiça Loading Track..." at bounding box center [619, 298] width 694 height 194
click at [307, 227] on div "DC - Direitos Individuais - 12 - Acesso à Justiça Loading Track..." at bounding box center [632, 217] width 654 height 18
drag, startPoint x: 310, startPoint y: 228, endPoint x: 585, endPoint y: 222, distance: 274.3
click at [585, 222] on div "DC - Direitos Individuais - 12 - Acesso à Justiça Loading Track..." at bounding box center [632, 217] width 654 height 18
copy p "DC - Direitos Individuais - 12 - Acesso à Justiça"
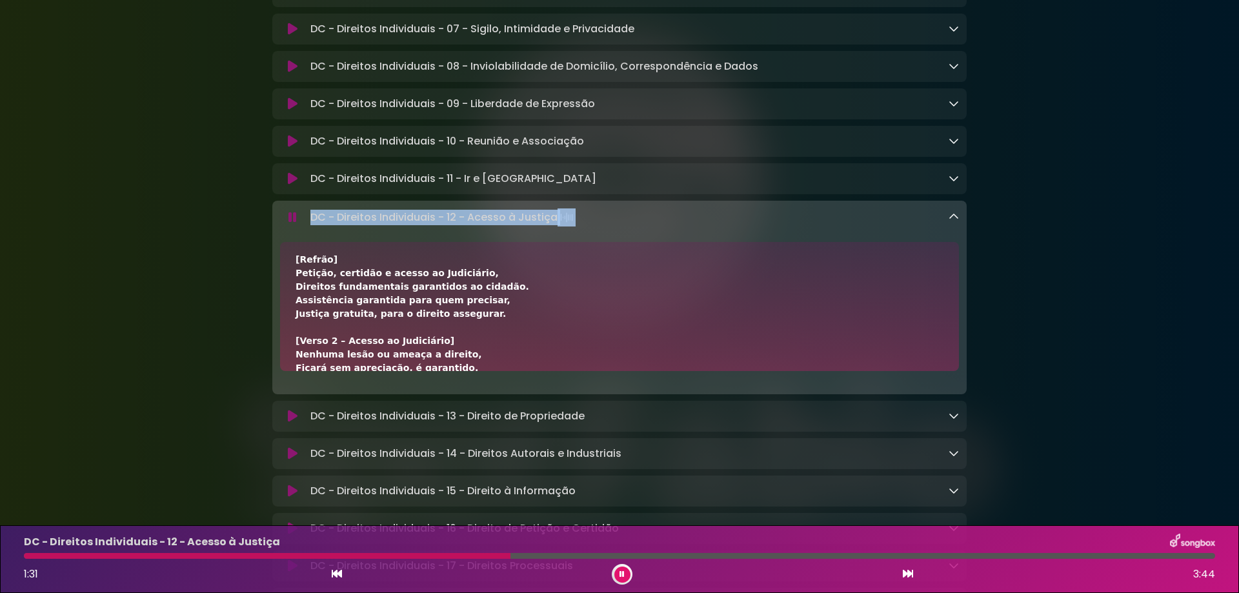
click at [621, 579] on button at bounding box center [622, 575] width 16 height 16
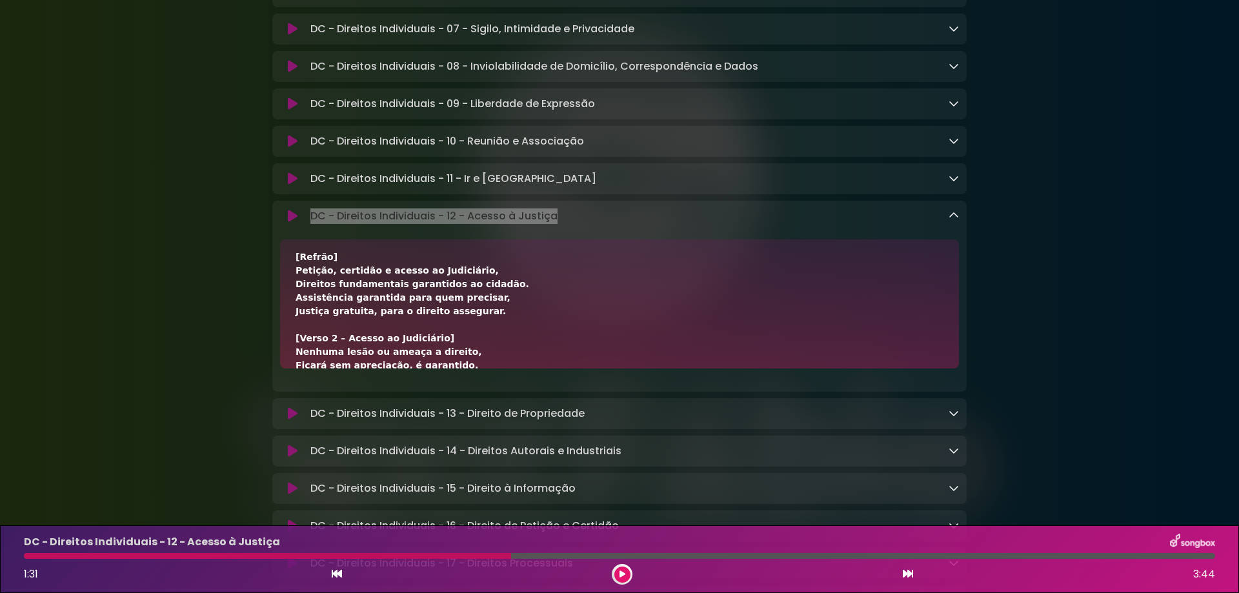
click at [376, 224] on p "DC - Direitos Individuais - 12 - Acesso à Justiça Loading Track..." at bounding box center [433, 215] width 247 height 15
click at [312, 224] on p "DC - Direitos Individuais - 12 - Acesso à Justiça Loading Track..." at bounding box center [433, 215] width 247 height 15
drag, startPoint x: 311, startPoint y: 227, endPoint x: 433, endPoint y: 228, distance: 122.0
click at [433, 224] on p "DC - Direitos Individuais - 12 - Acesso à Justiça Loading Track..." at bounding box center [433, 215] width 247 height 15
copy p "DC - Direitos Individuais"
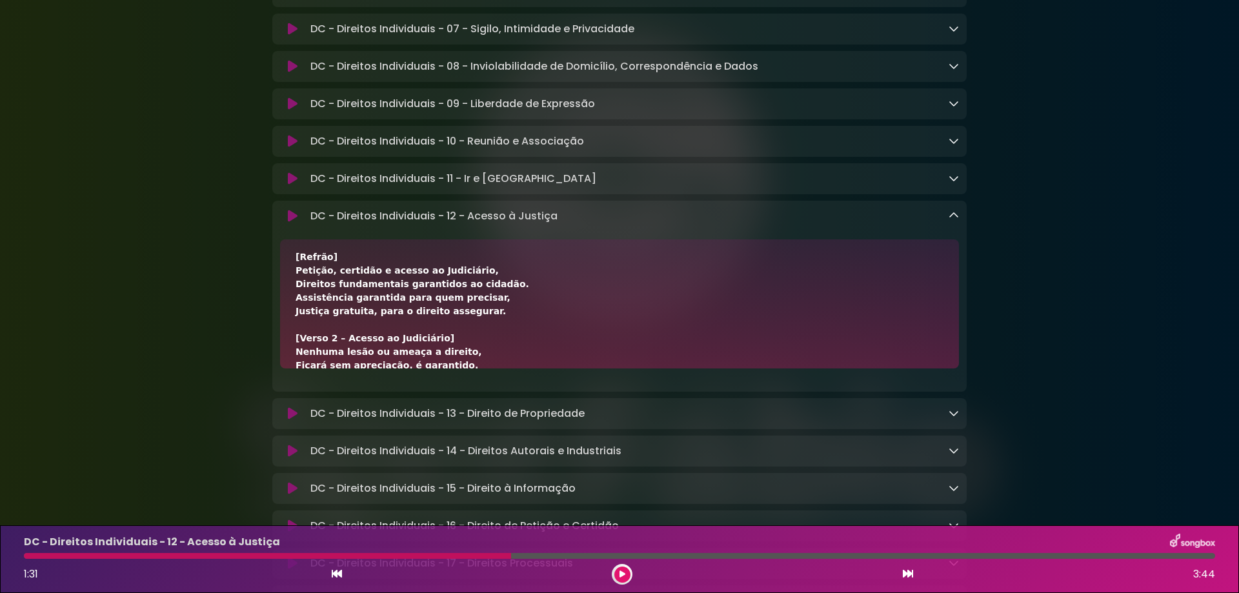
drag, startPoint x: 1068, startPoint y: 294, endPoint x: 976, endPoint y: 347, distance: 105.8
drag, startPoint x: 469, startPoint y: 227, endPoint x: 581, endPoint y: 221, distance: 113.1
click at [581, 221] on div "DC - Direitos Individuais - 12 - Acesso à Justiça Loading Track..." at bounding box center [632, 215] width 654 height 15
copy p "Acesso à Justiça"
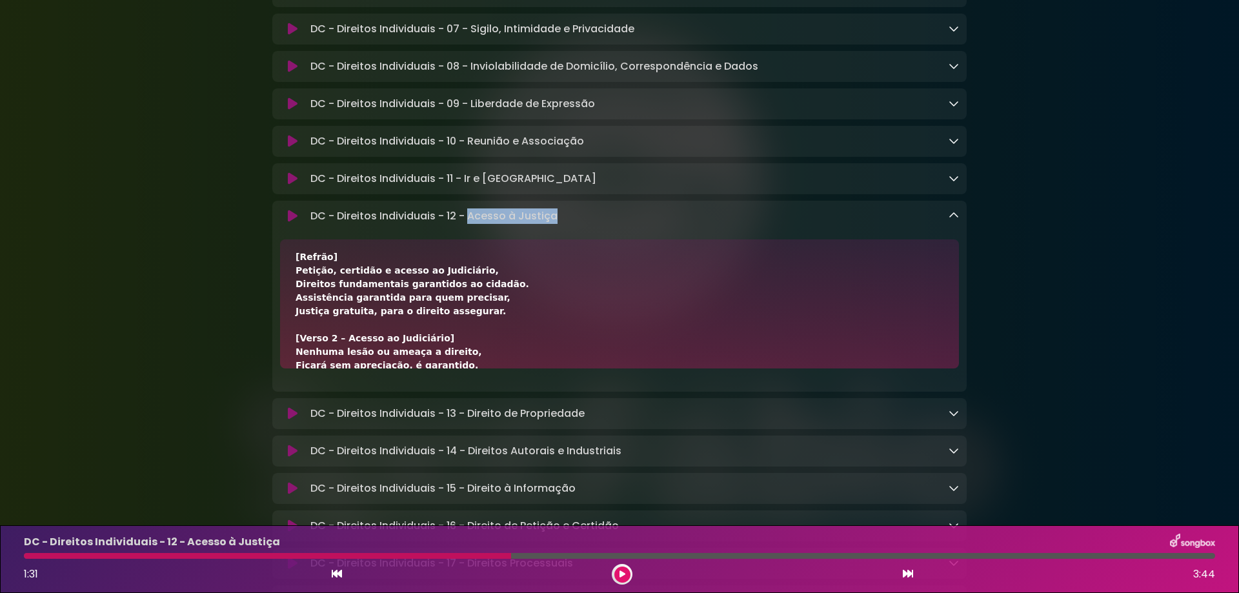
drag, startPoint x: 296, startPoint y: 281, endPoint x: 466, endPoint y: 277, distance: 169.8
click at [466, 277] on div "[Verso 1 – Direito de petição e certidão] Direito de petição a qualquer poder, …" at bounding box center [620, 392] width 648 height 447
drag, startPoint x: 292, startPoint y: 297, endPoint x: 502, endPoint y: 294, distance: 209.8
click at [502, 294] on div "[Verso 1 – Direito de petição e certidão] Direito de petição a qualquer poder, …" at bounding box center [619, 303] width 679 height 129
click at [294, 310] on div "[Verso 1 – Direito de petição e certidão] Direito de petição a qualquer poder, …" at bounding box center [619, 303] width 679 height 129
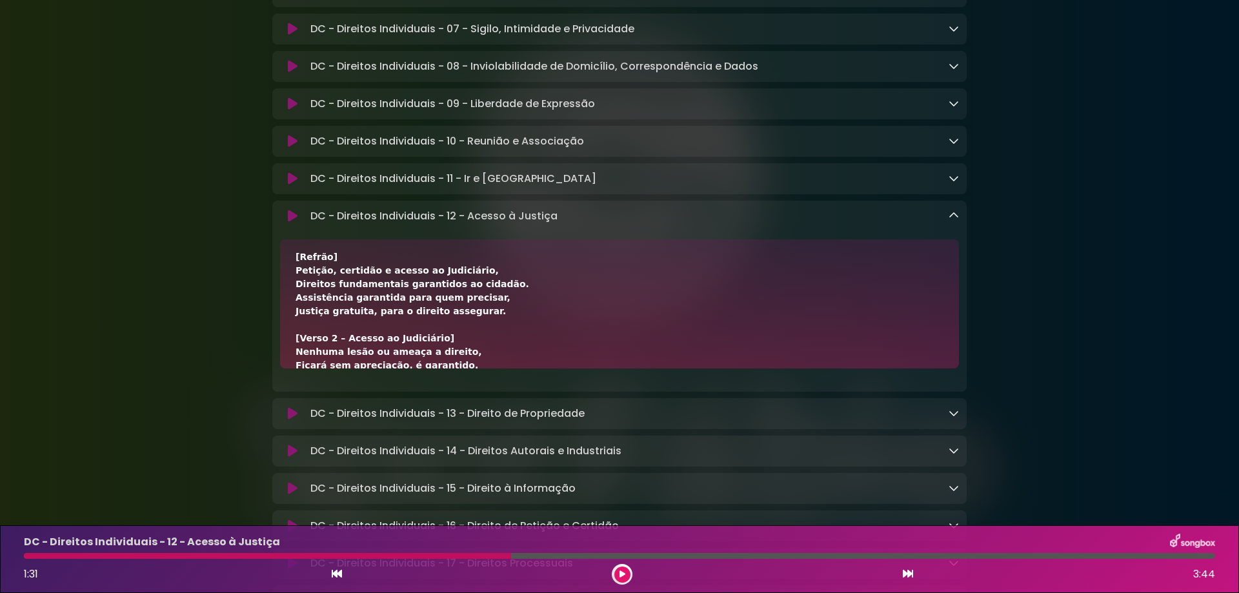
drag, startPoint x: 297, startPoint y: 310, endPoint x: 545, endPoint y: 307, distance: 248.5
click at [545, 307] on div "[Verso 1 – Direito de petição e certidão] Direito de petição a qualquer poder, …" at bounding box center [620, 392] width 648 height 447
drag, startPoint x: 292, startPoint y: 321, endPoint x: 520, endPoint y: 321, distance: 228.5
click at [520, 321] on div "[Verso 1 – Direito de petição e certidão] Direito de petição a qualquer poder, …" at bounding box center [619, 303] width 679 height 129
click at [956, 221] on icon at bounding box center [954, 215] width 10 height 10
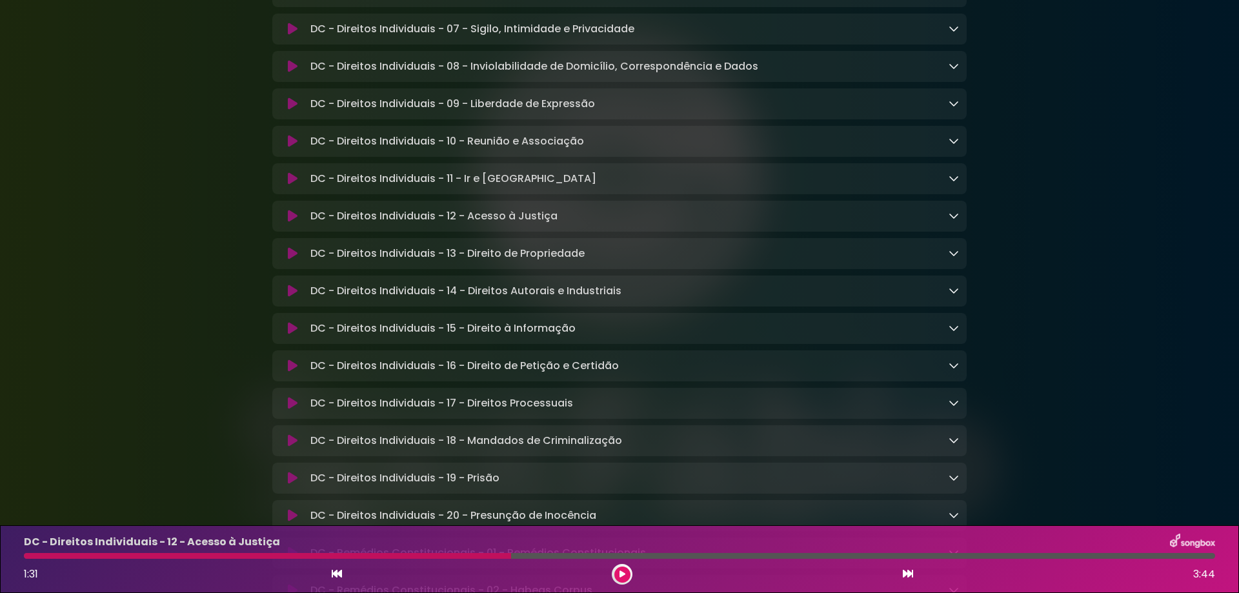
click at [625, 572] on icon at bounding box center [623, 574] width 6 height 8
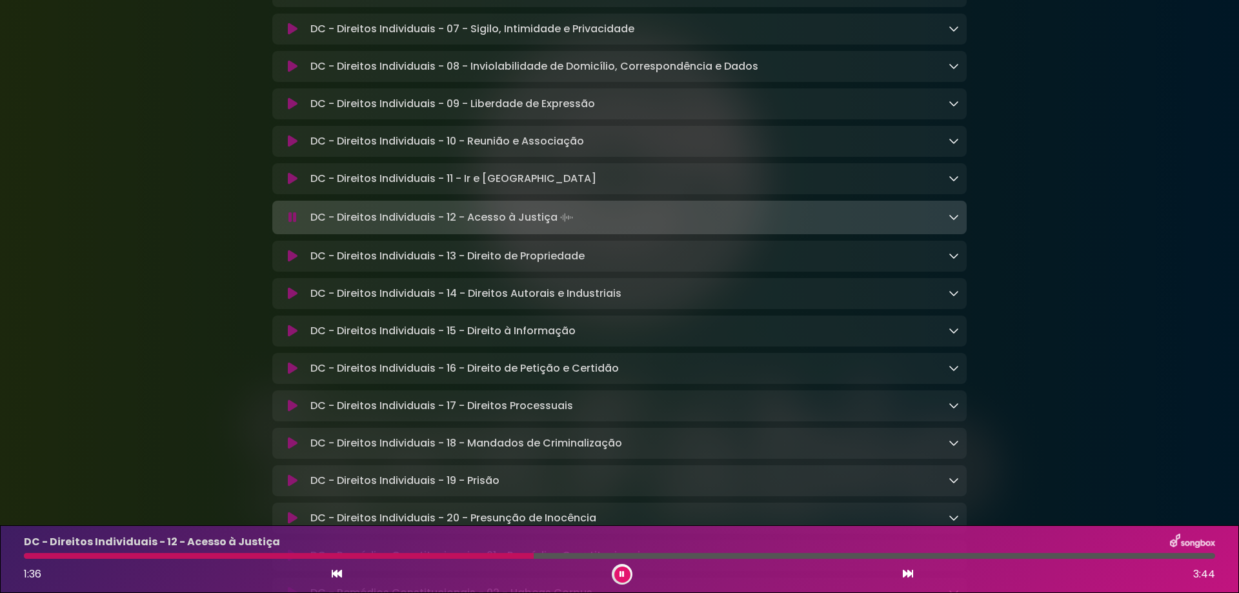
click at [902, 576] on div "1:36 3:44" at bounding box center [619, 574] width 1207 height 21
click at [907, 575] on icon at bounding box center [908, 574] width 10 height 10
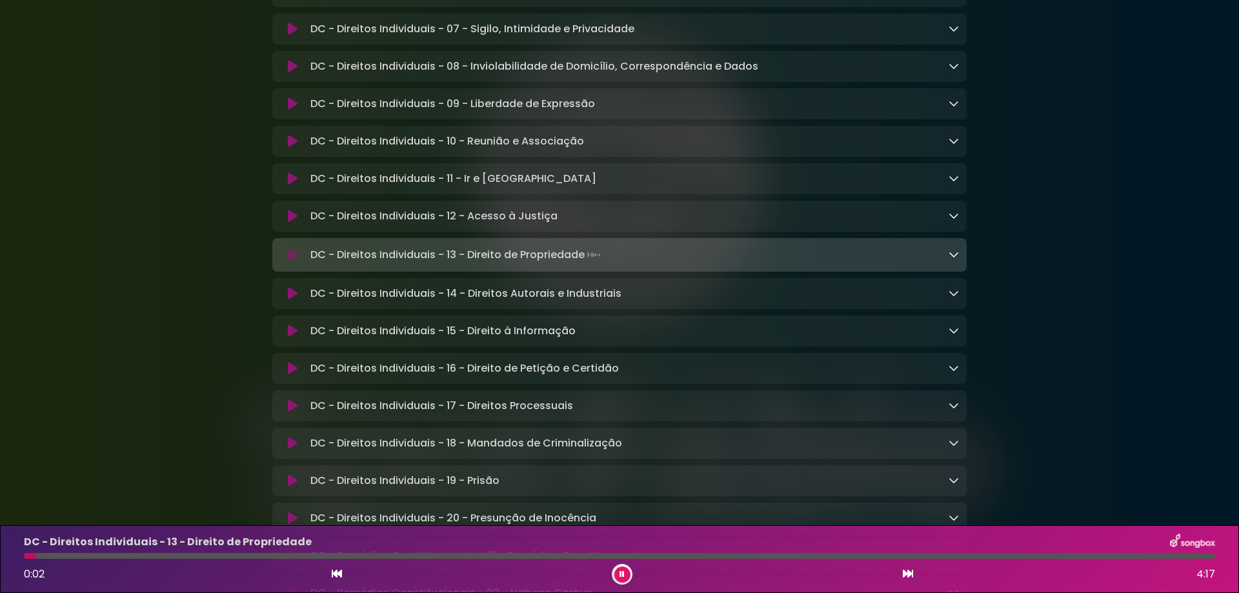
click at [343, 558] on div at bounding box center [619, 556] width 1191 height 6
click at [909, 572] on icon at bounding box center [908, 574] width 10 height 10
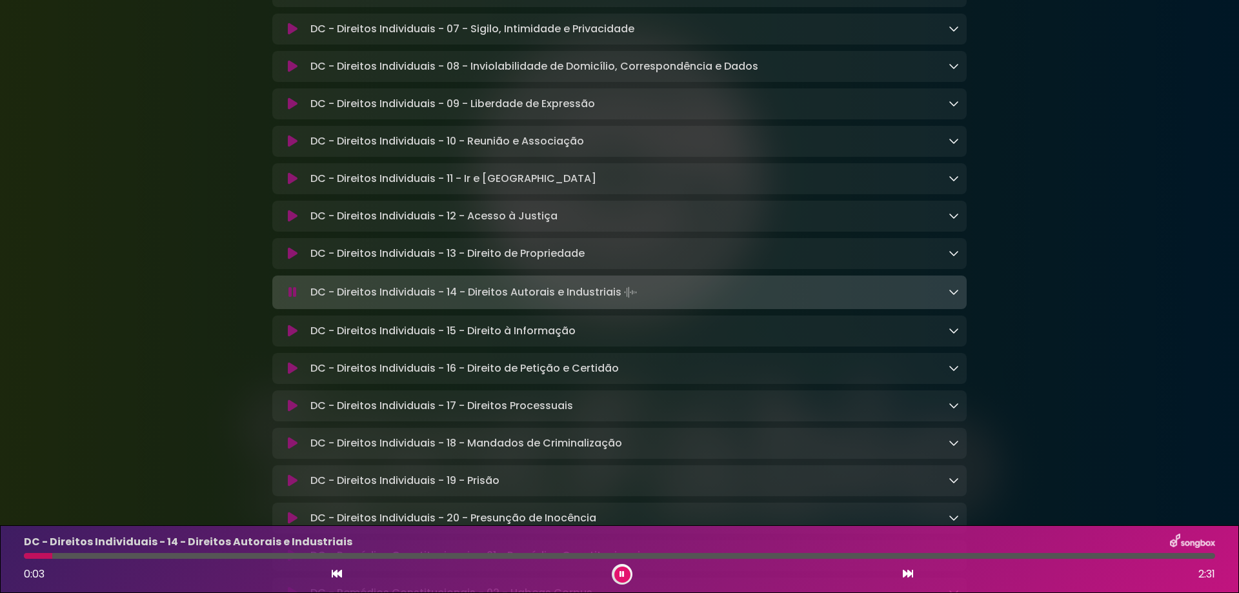
click at [907, 573] on icon at bounding box center [908, 574] width 10 height 10
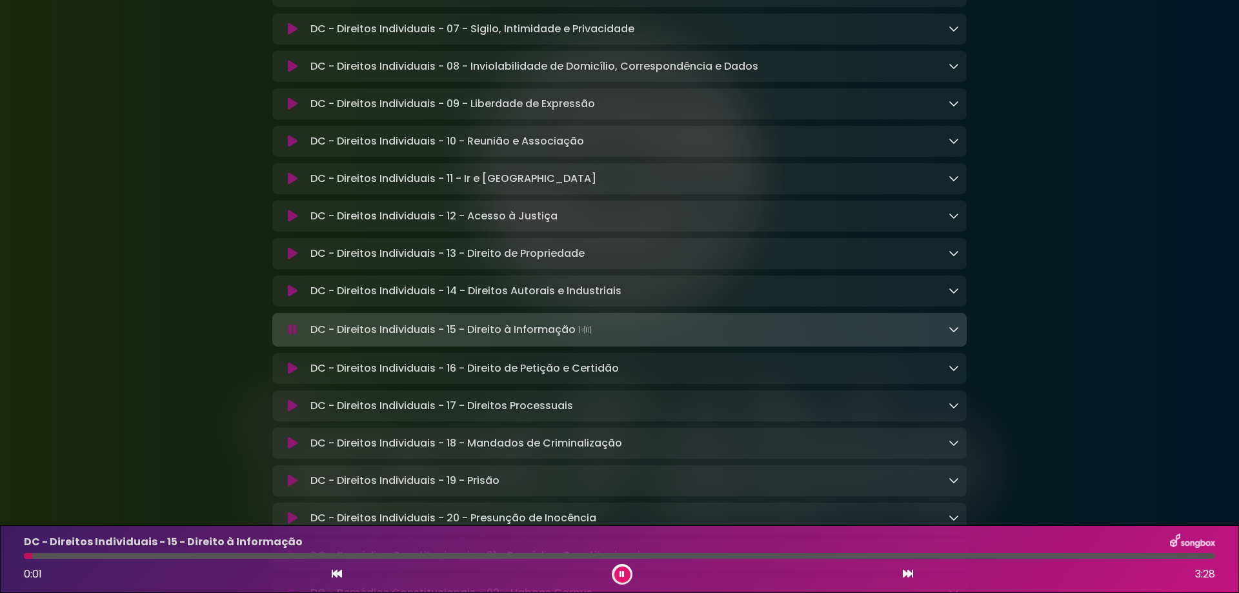
scroll to position [860, 0]
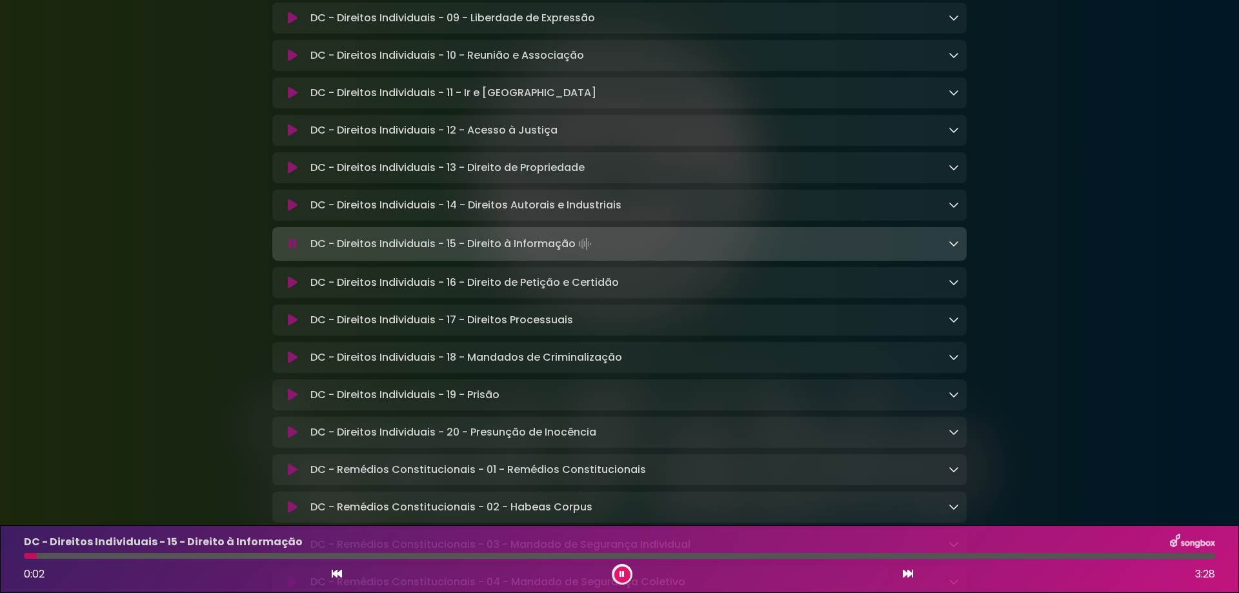
click at [365, 554] on div at bounding box center [619, 556] width 1191 height 6
click at [910, 572] on icon at bounding box center [908, 574] width 10 height 10
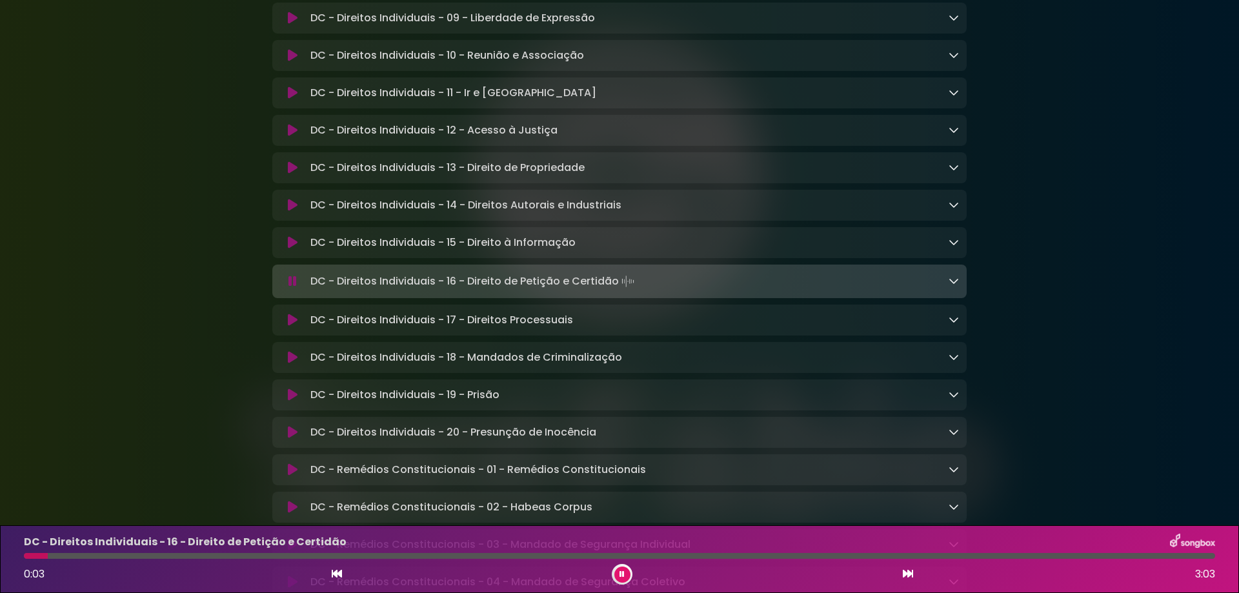
click at [318, 556] on div at bounding box center [619, 556] width 1191 height 6
click at [909, 581] on button at bounding box center [908, 574] width 12 height 17
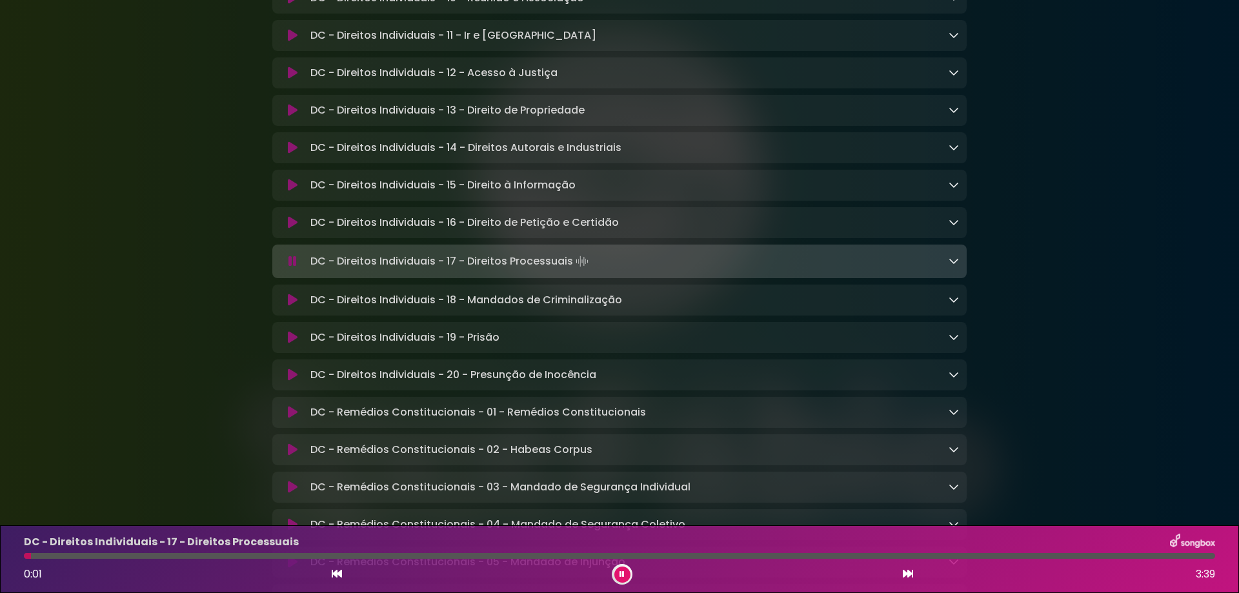
scroll to position [947, 0]
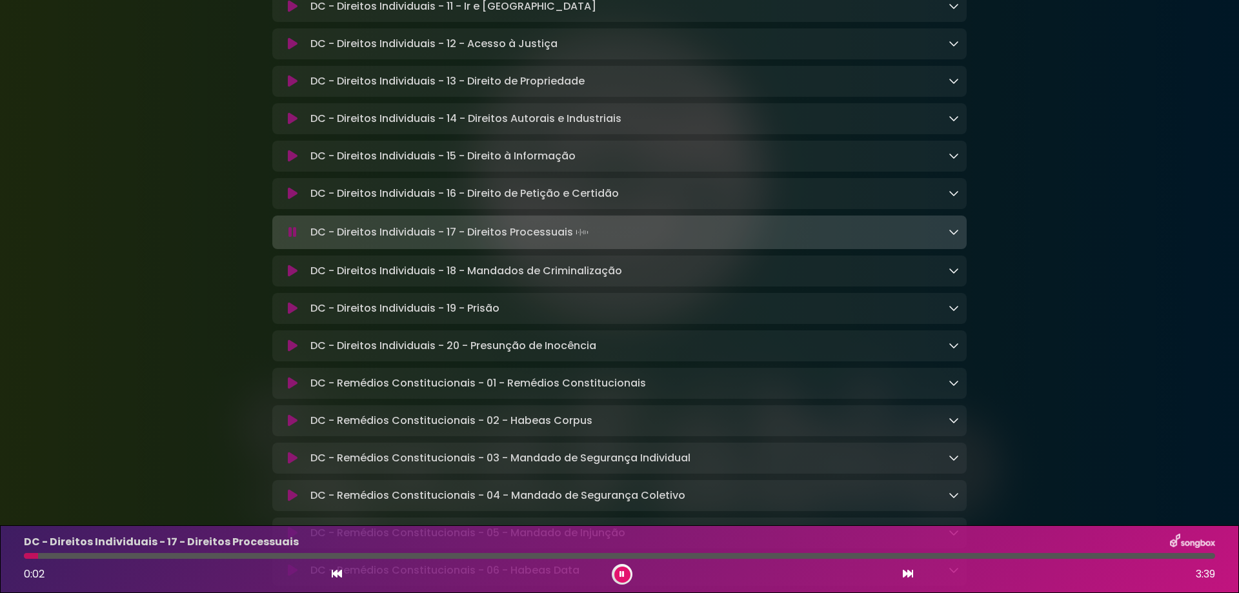
click at [330, 558] on div at bounding box center [619, 556] width 1191 height 6
click at [907, 572] on icon at bounding box center [908, 574] width 10 height 10
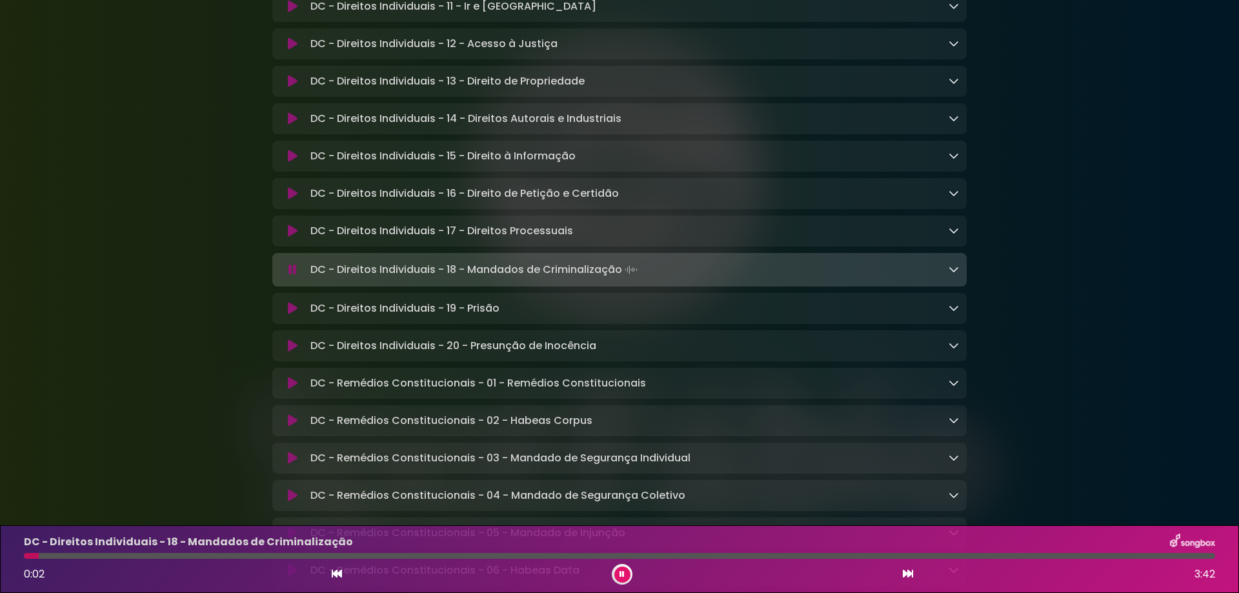
click at [907, 572] on icon at bounding box center [908, 574] width 10 height 10
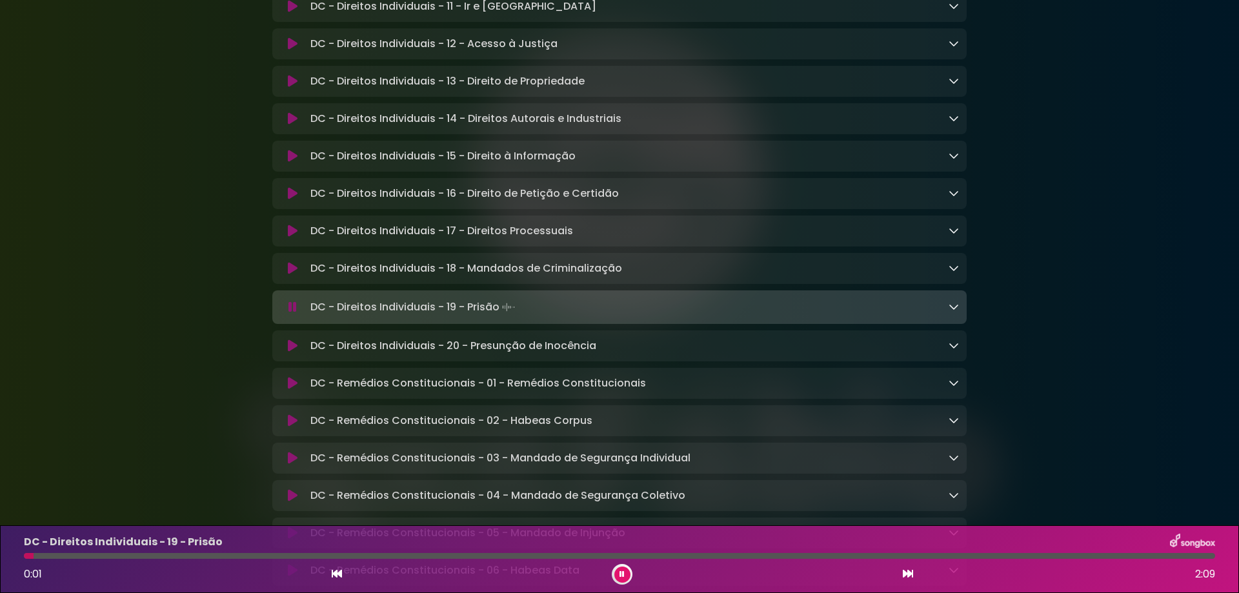
scroll to position [1033, 0]
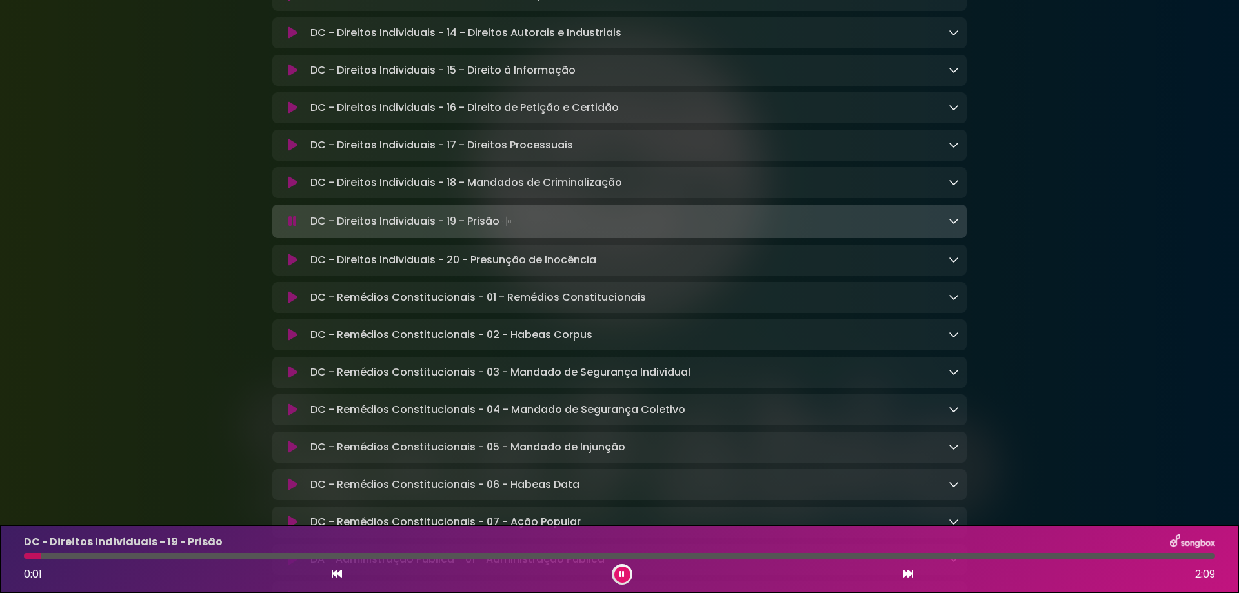
click at [346, 558] on div at bounding box center [619, 556] width 1191 height 6
click at [904, 578] on icon at bounding box center [908, 574] width 10 height 10
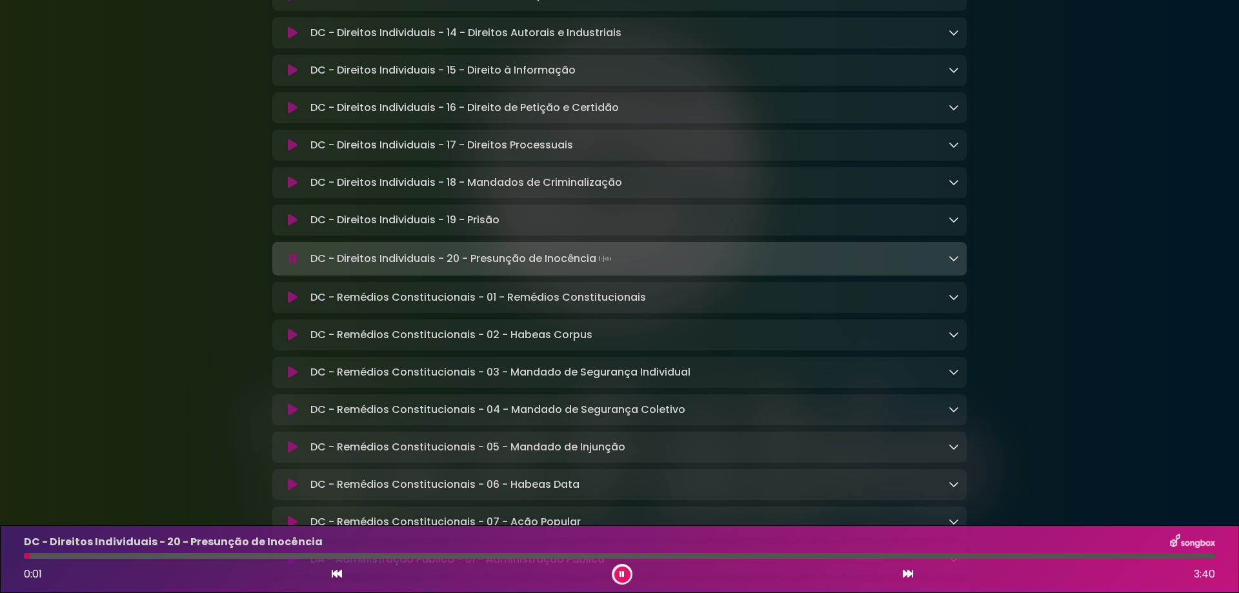
click at [457, 556] on div at bounding box center [619, 556] width 1191 height 6
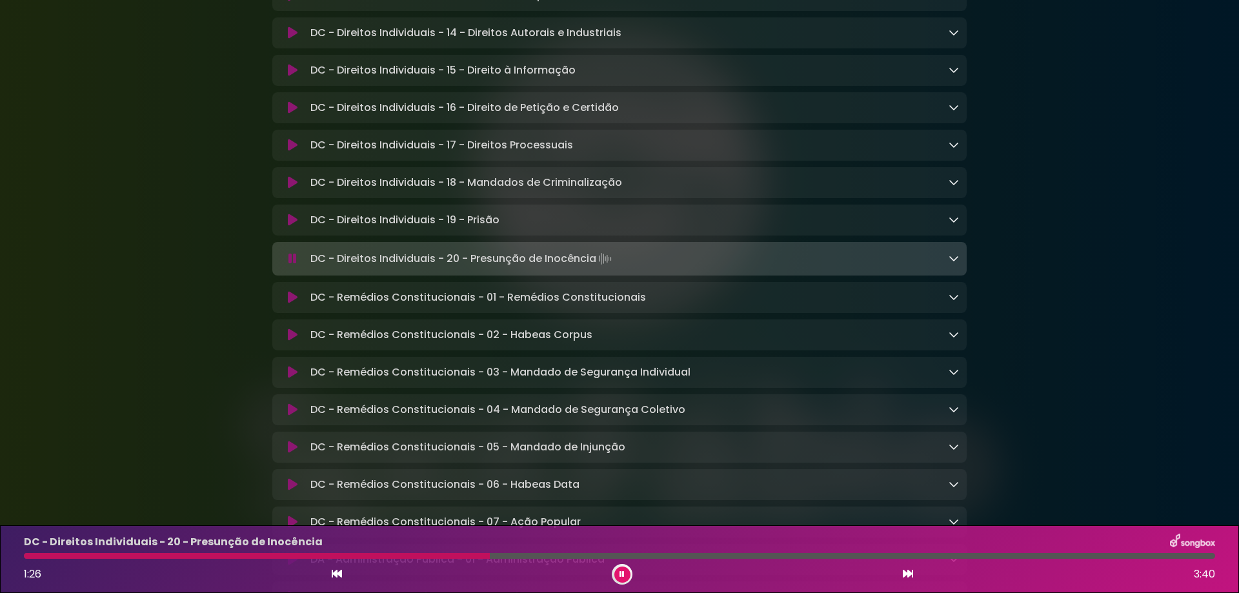
click at [907, 576] on icon at bounding box center [908, 574] width 10 height 10
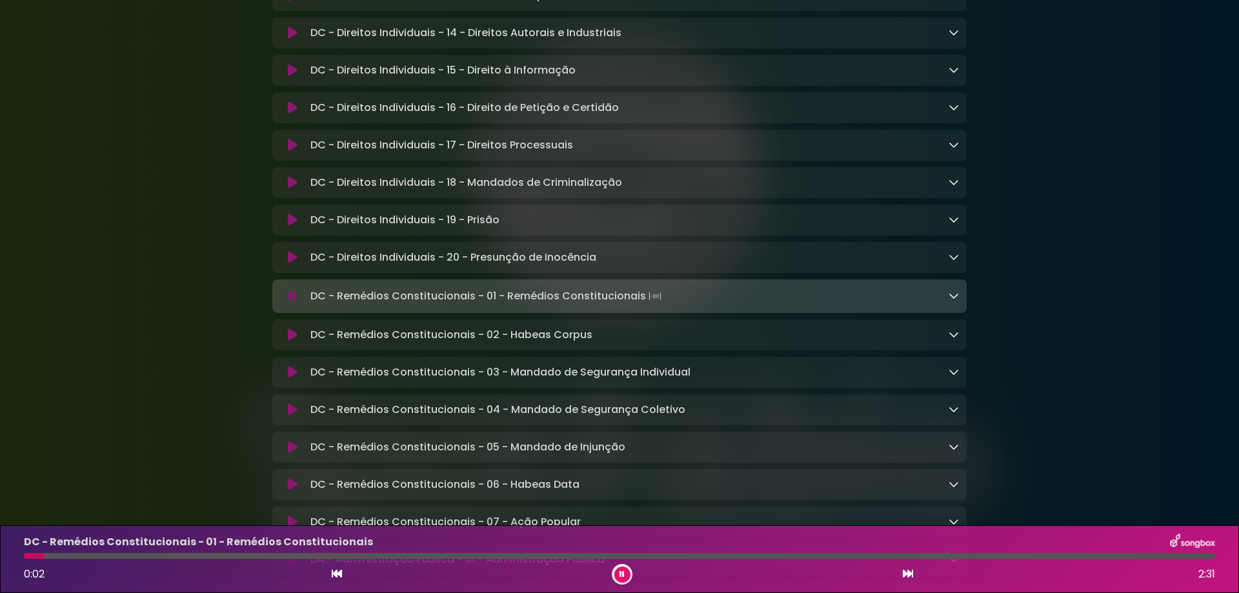
click at [364, 554] on div at bounding box center [619, 556] width 1191 height 6
click at [909, 576] on icon at bounding box center [908, 574] width 10 height 10
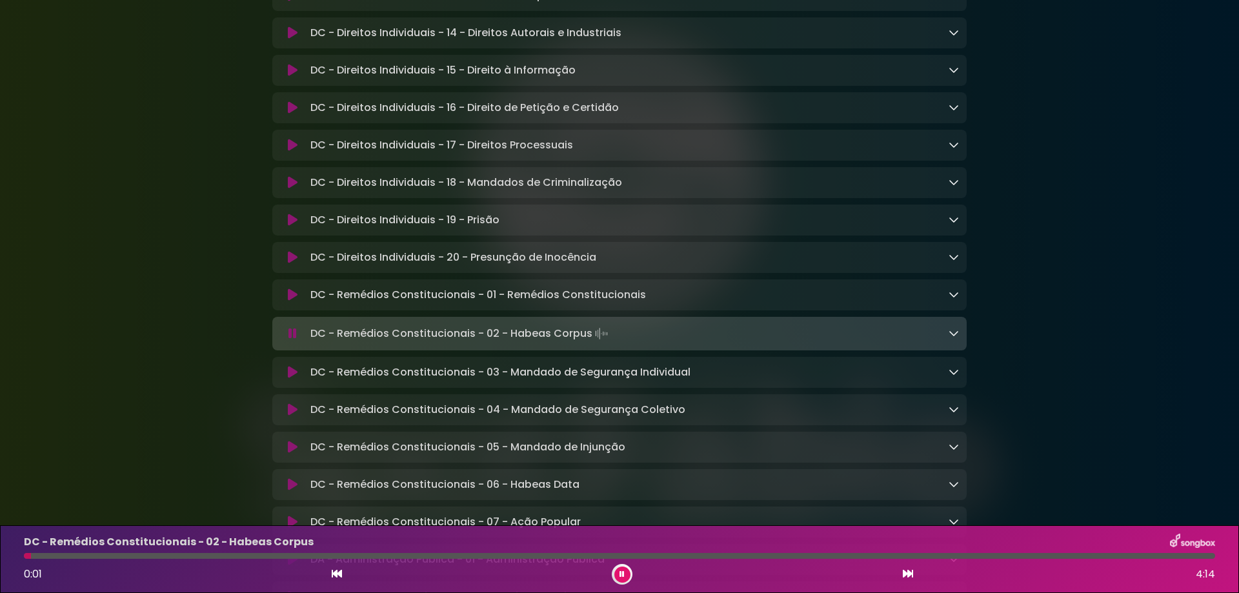
click at [383, 558] on div at bounding box center [619, 556] width 1191 height 6
click at [902, 576] on button at bounding box center [908, 574] width 12 height 17
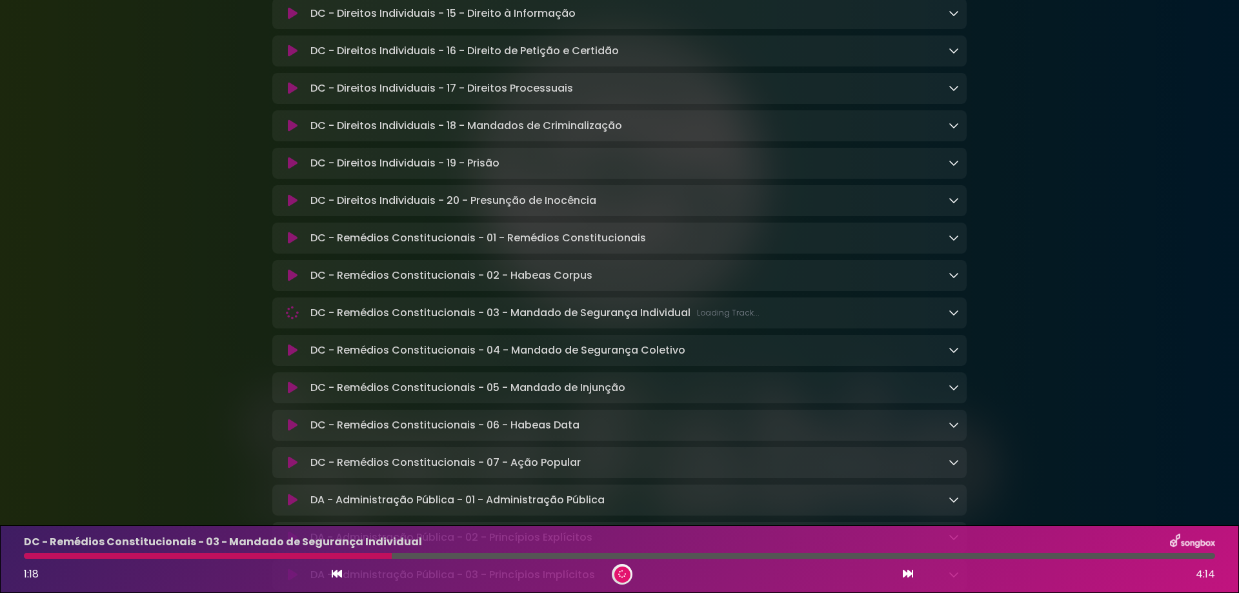
scroll to position [1118, 0]
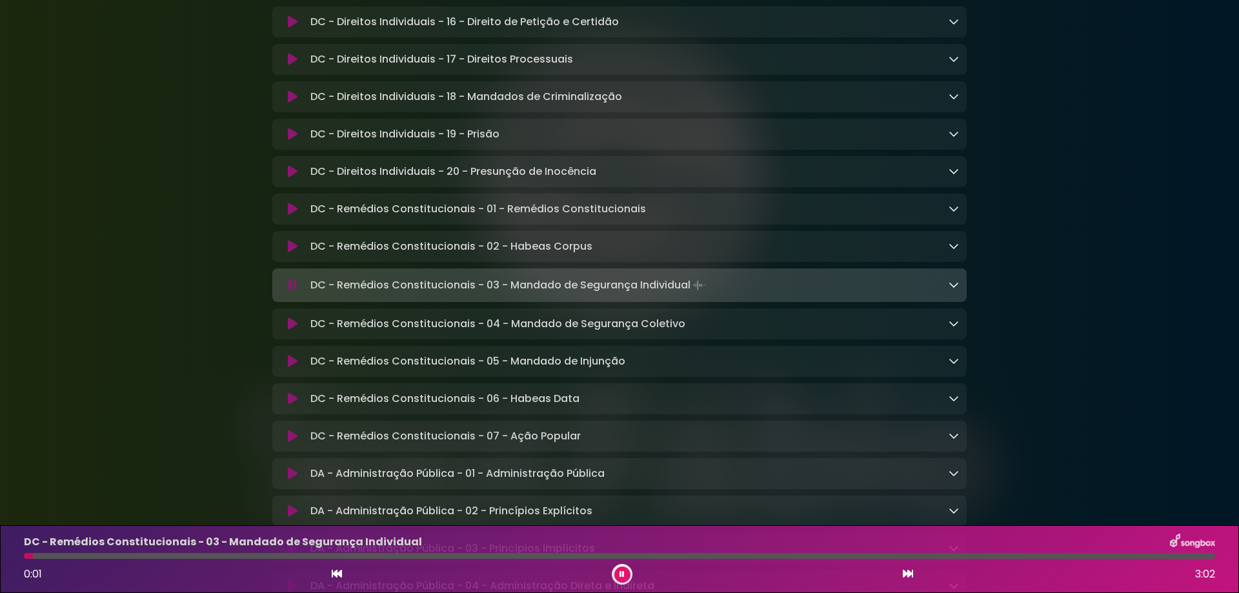
click at [395, 556] on div at bounding box center [619, 556] width 1191 height 6
click at [911, 570] on icon at bounding box center [908, 574] width 10 height 10
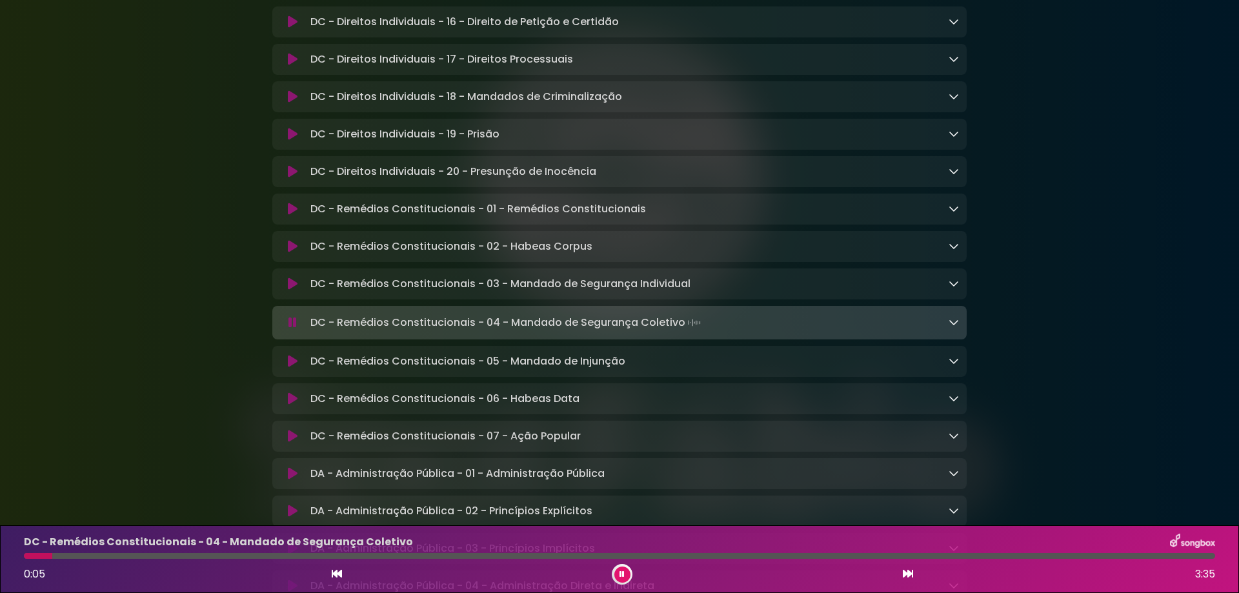
click at [399, 556] on div at bounding box center [619, 556] width 1191 height 6
click at [909, 574] on icon at bounding box center [908, 574] width 10 height 10
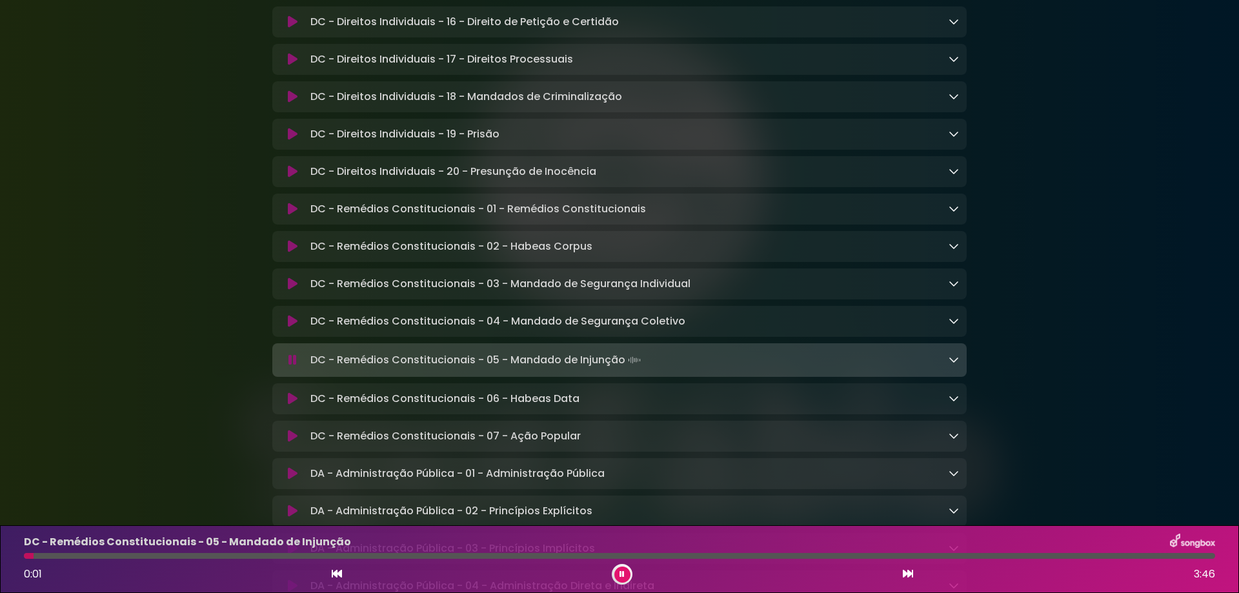
click at [907, 573] on icon at bounding box center [908, 574] width 10 height 10
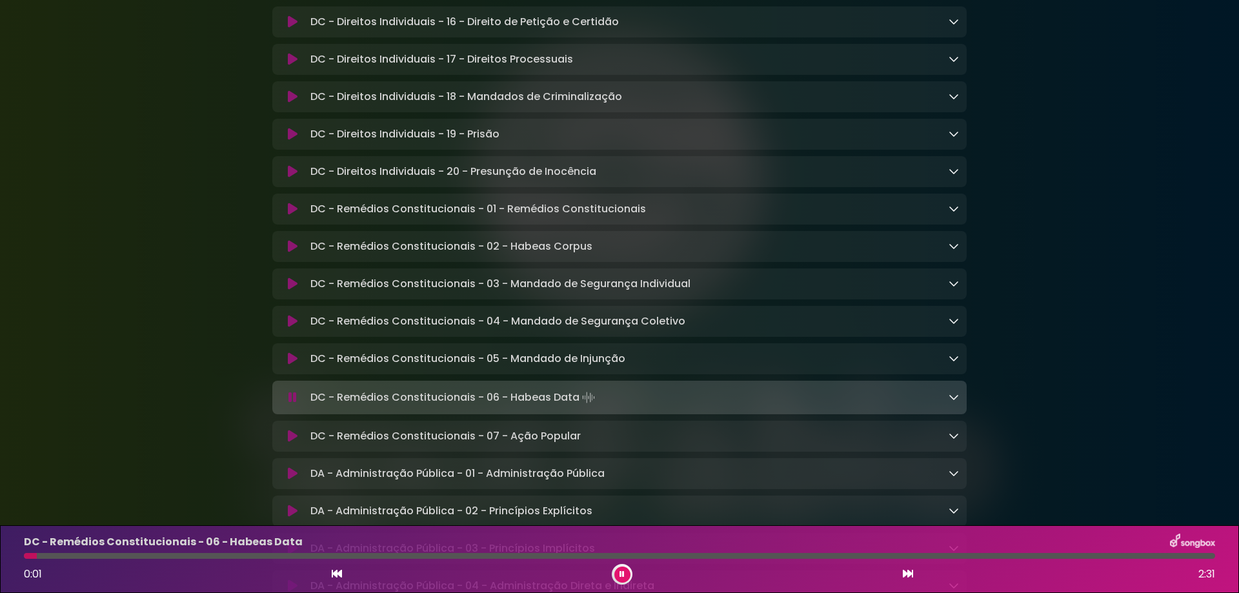
click at [412, 554] on div at bounding box center [619, 556] width 1191 height 6
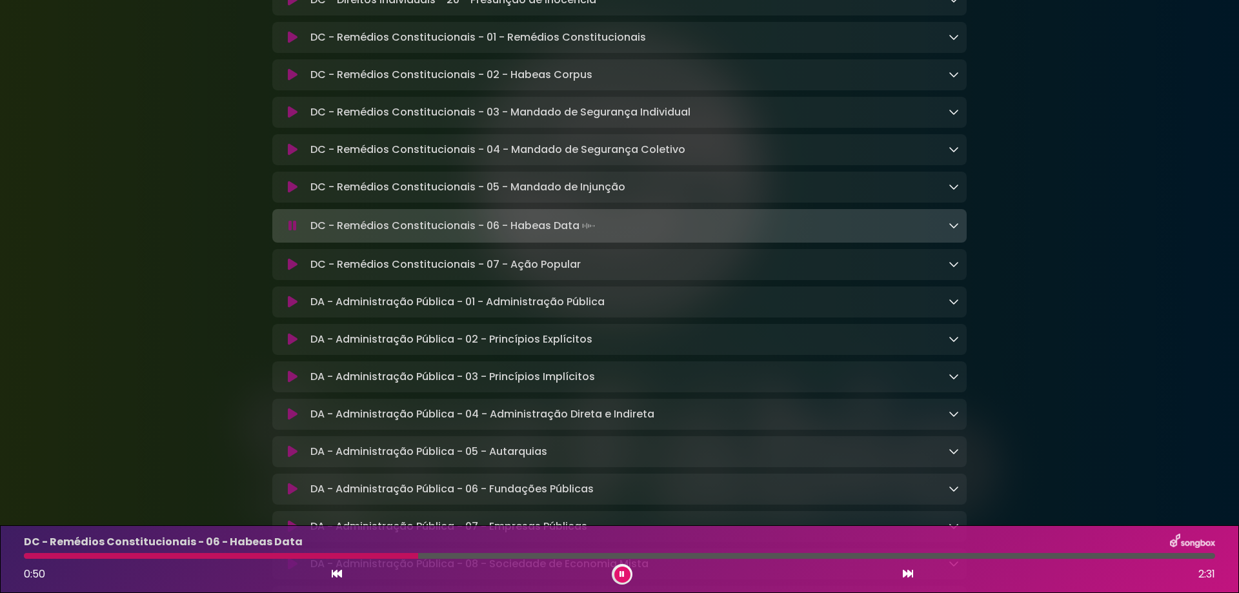
scroll to position [1291, 0]
click at [907, 569] on icon at bounding box center [908, 574] width 10 height 10
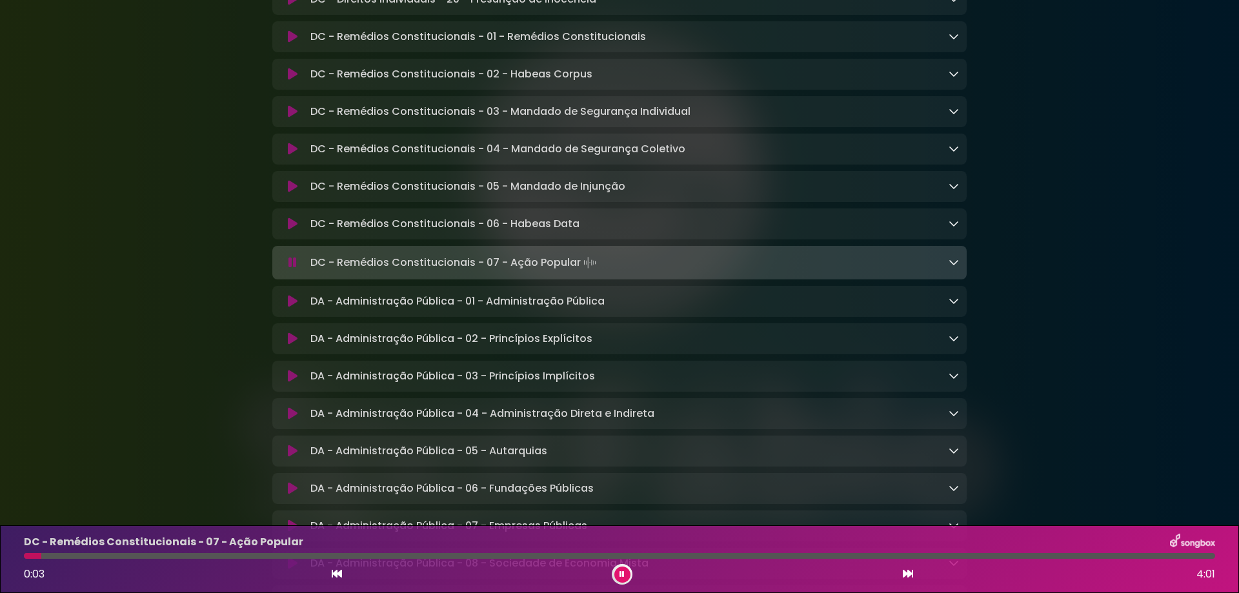
click at [909, 575] on icon at bounding box center [908, 574] width 10 height 10
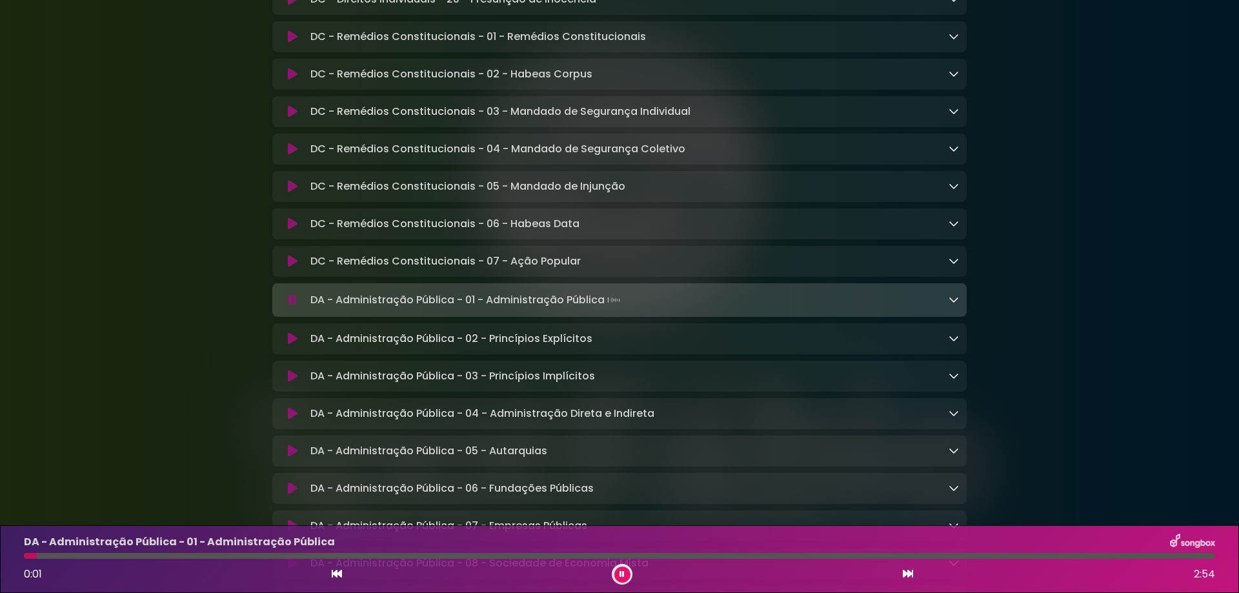
click at [409, 557] on div at bounding box center [619, 556] width 1191 height 6
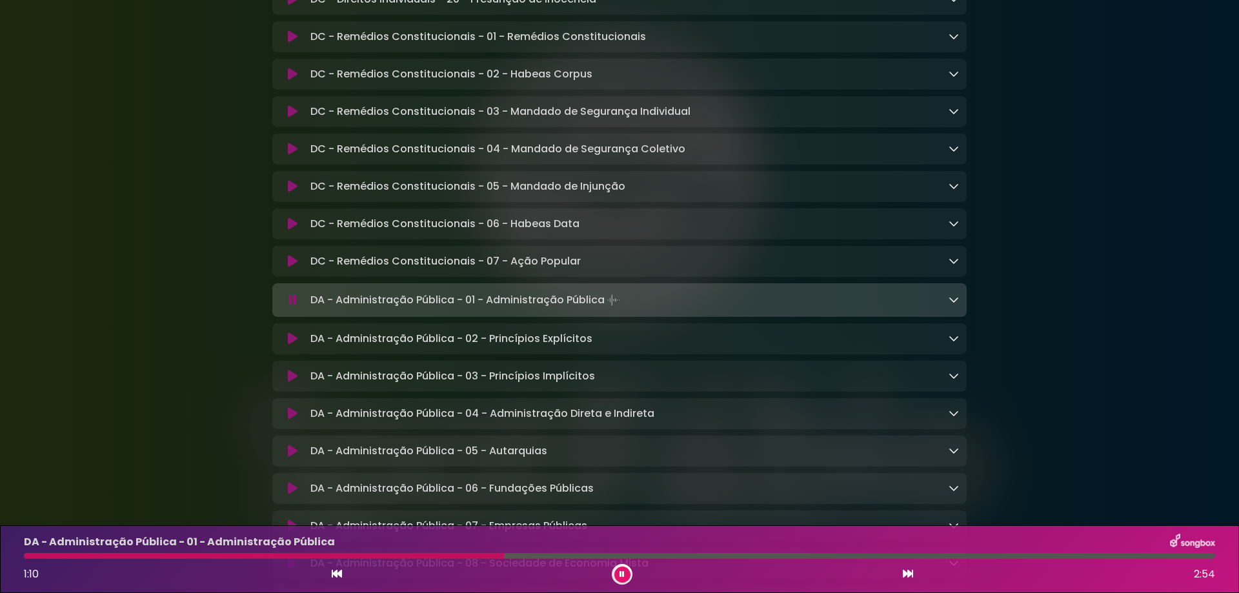
click at [908, 577] on icon at bounding box center [908, 574] width 10 height 10
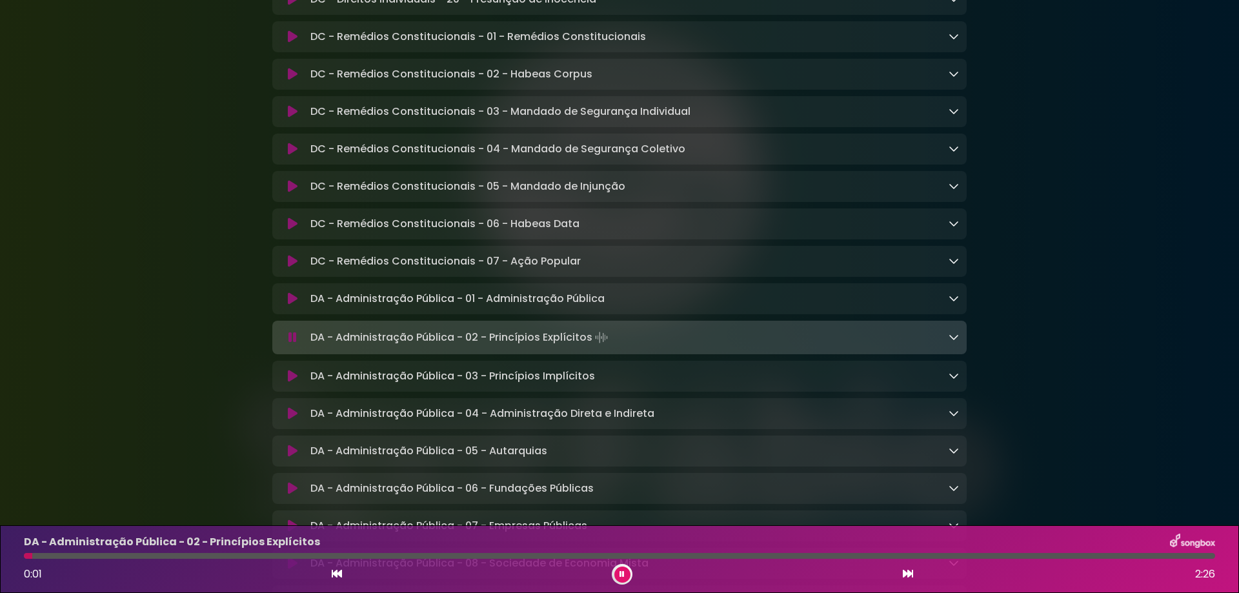
click at [907, 577] on icon at bounding box center [908, 574] width 10 height 10
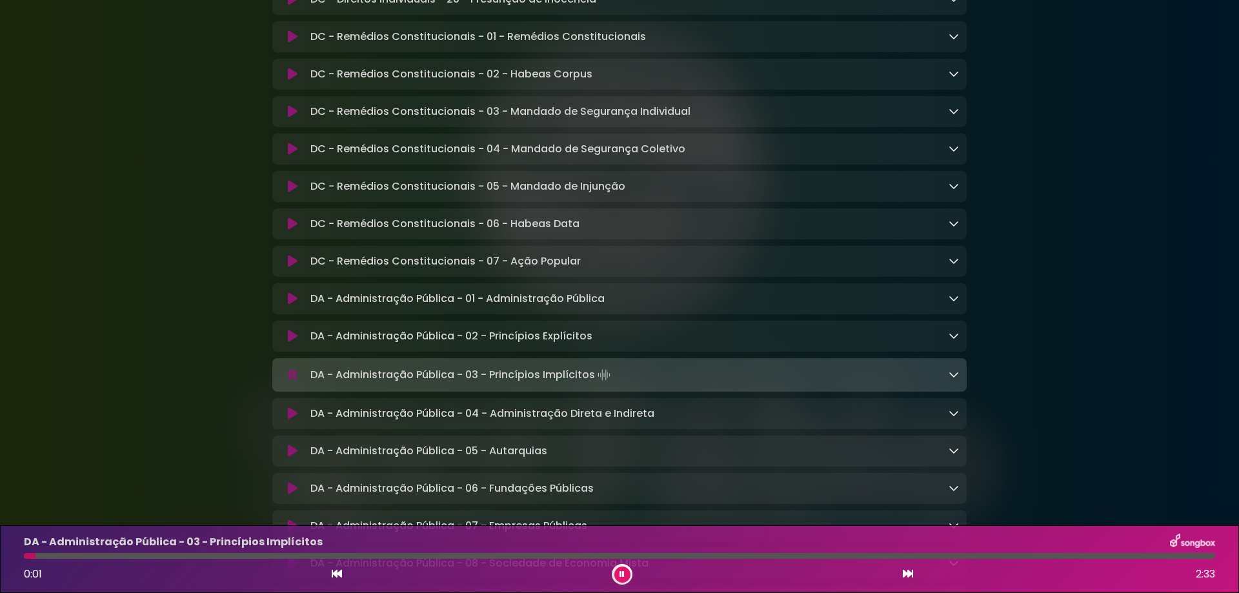
scroll to position [1377, 0]
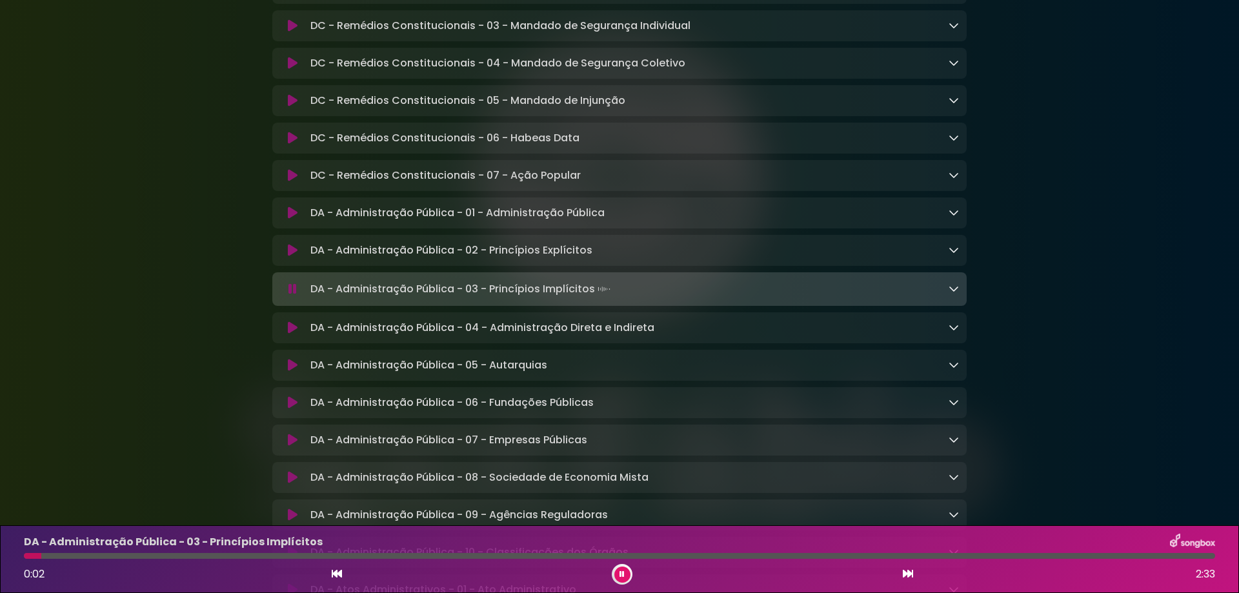
click at [273, 549] on p "DA - Administração Pública - 03 - Princípios Implícitos" at bounding box center [173, 541] width 299 height 15
click at [286, 560] on div "DA - Administração Pública - 03 - Princípios Implícitos 0:02 2:33" at bounding box center [619, 559] width 1207 height 51
click at [290, 556] on div at bounding box center [619, 556] width 1191 height 6
click at [956, 294] on icon at bounding box center [954, 288] width 10 height 10
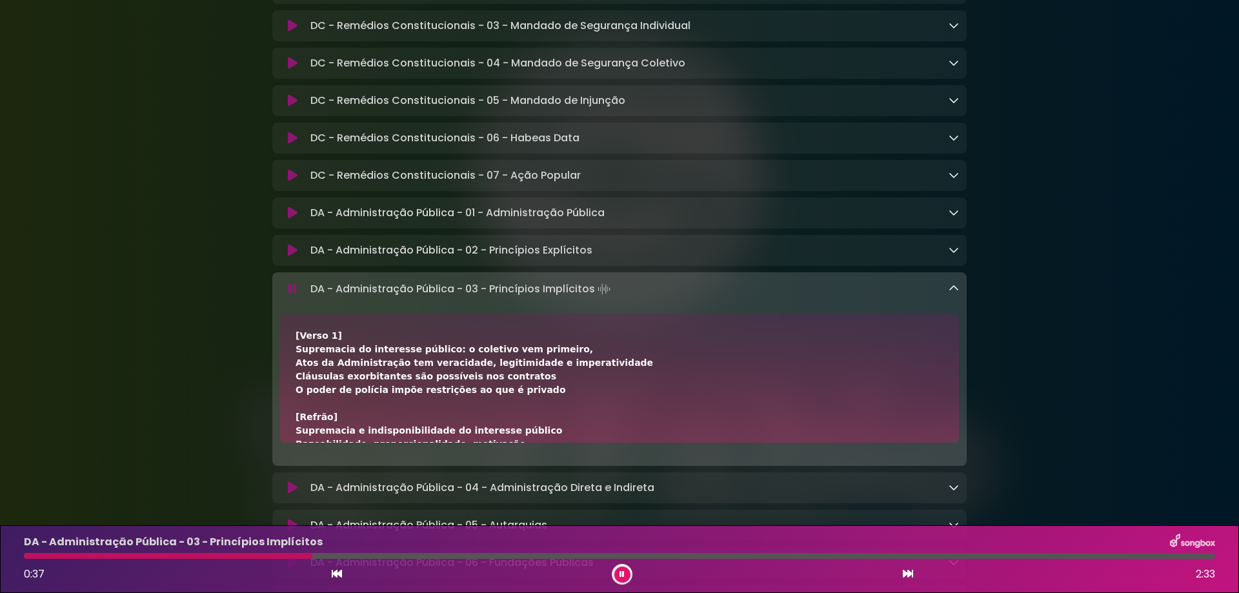
scroll to position [86, 0]
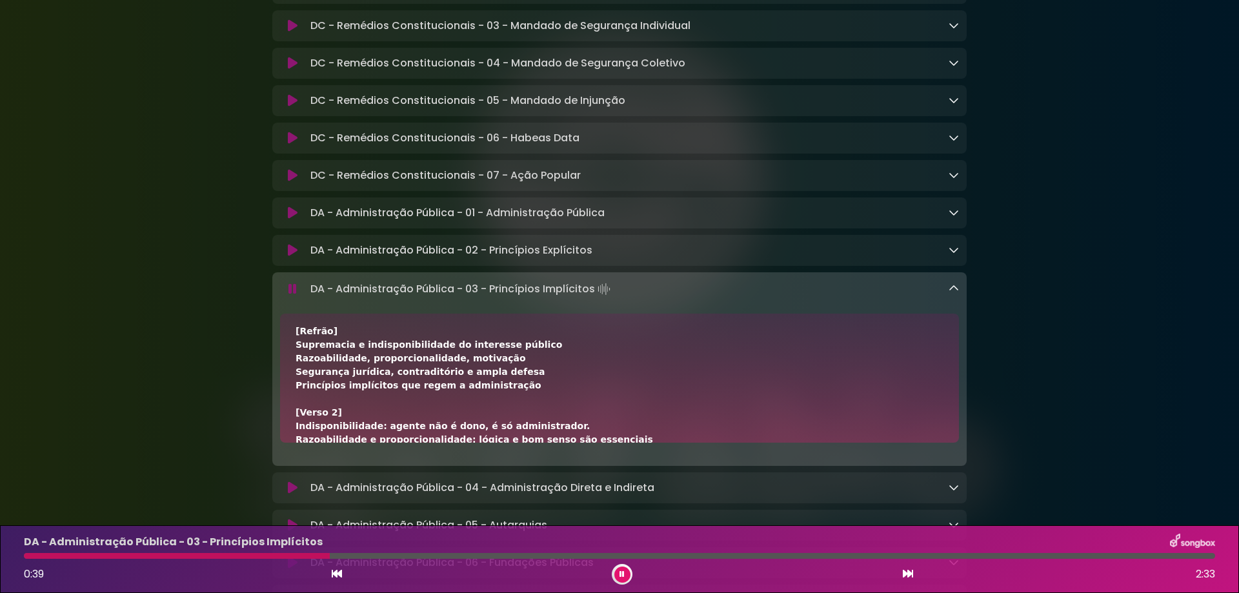
click at [277, 556] on div at bounding box center [177, 556] width 306 height 6
click at [227, 556] on div at bounding box center [172, 556] width 296 height 6
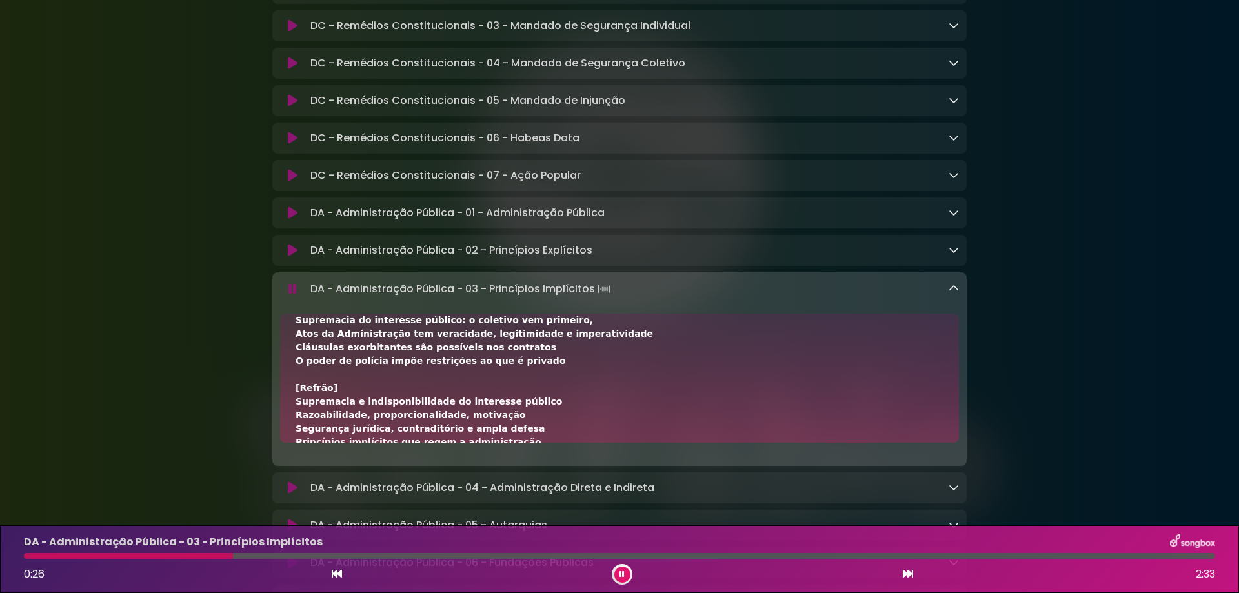
scroll to position [0, 0]
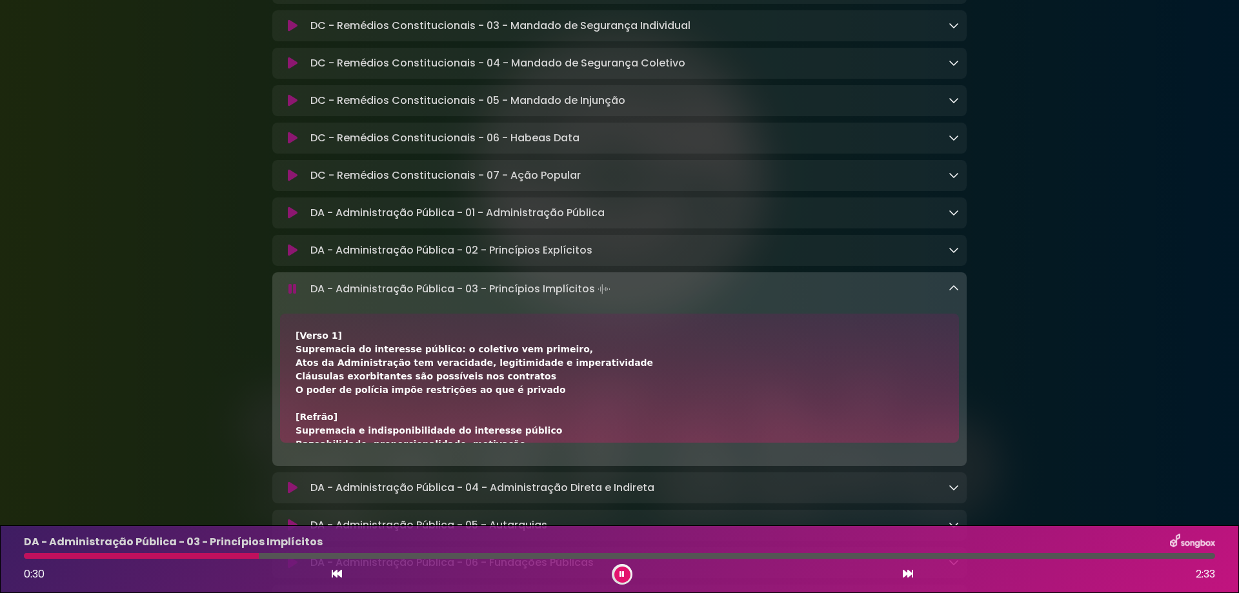
click at [621, 578] on icon at bounding box center [622, 574] width 8 height 9
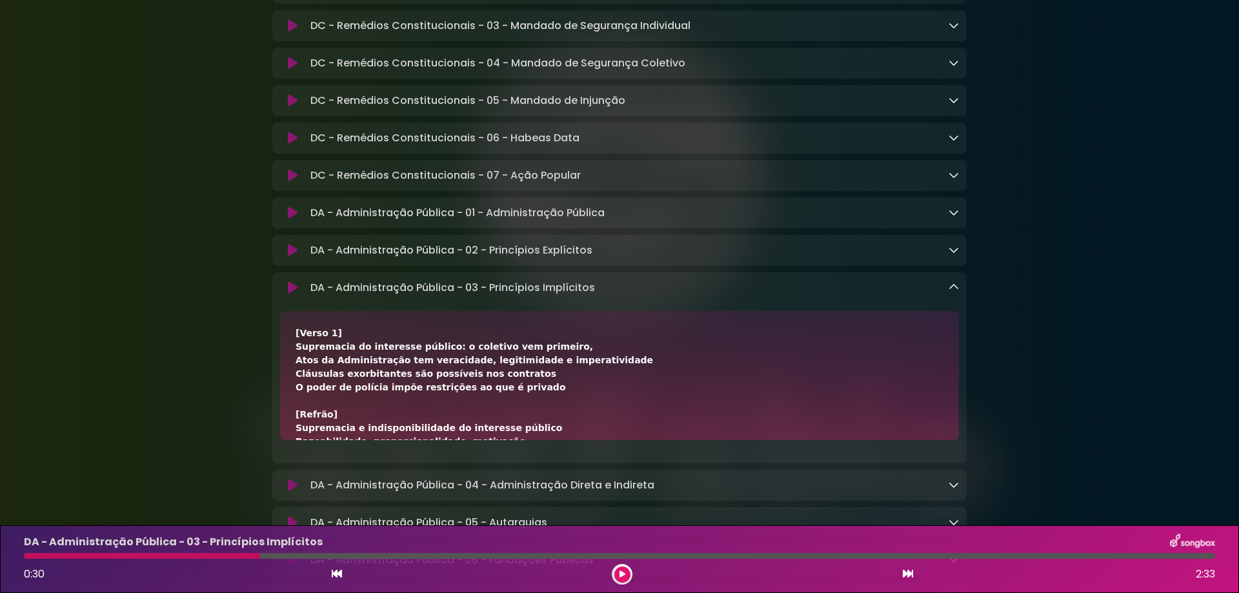
click at [290, 294] on icon at bounding box center [293, 287] width 10 height 13
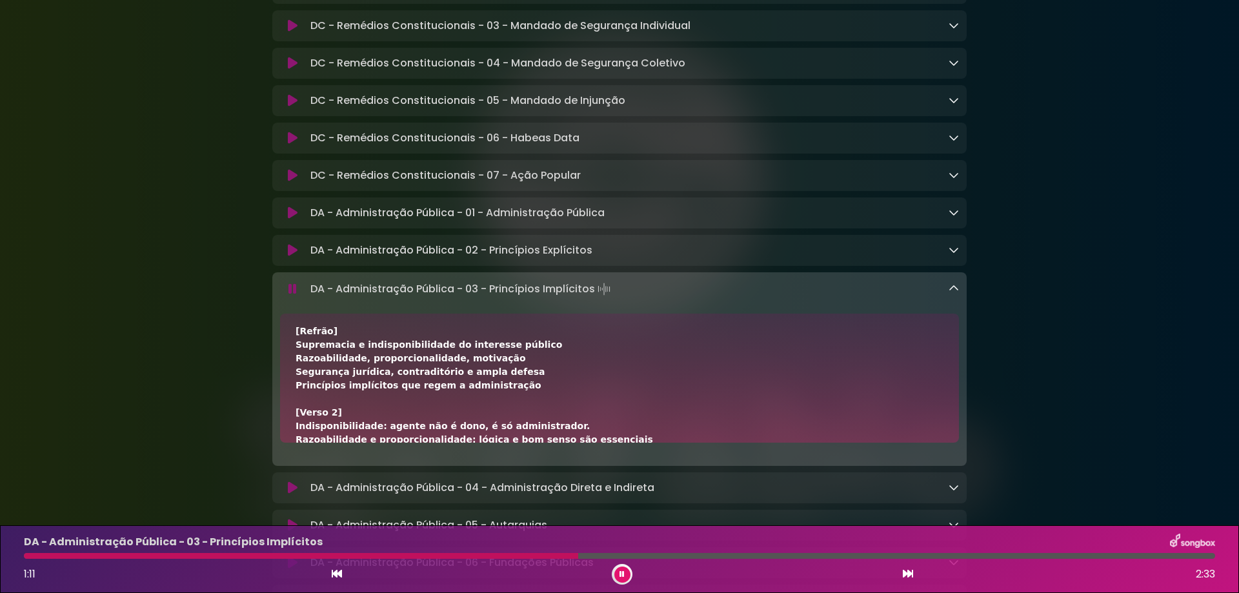
scroll to position [172, 0]
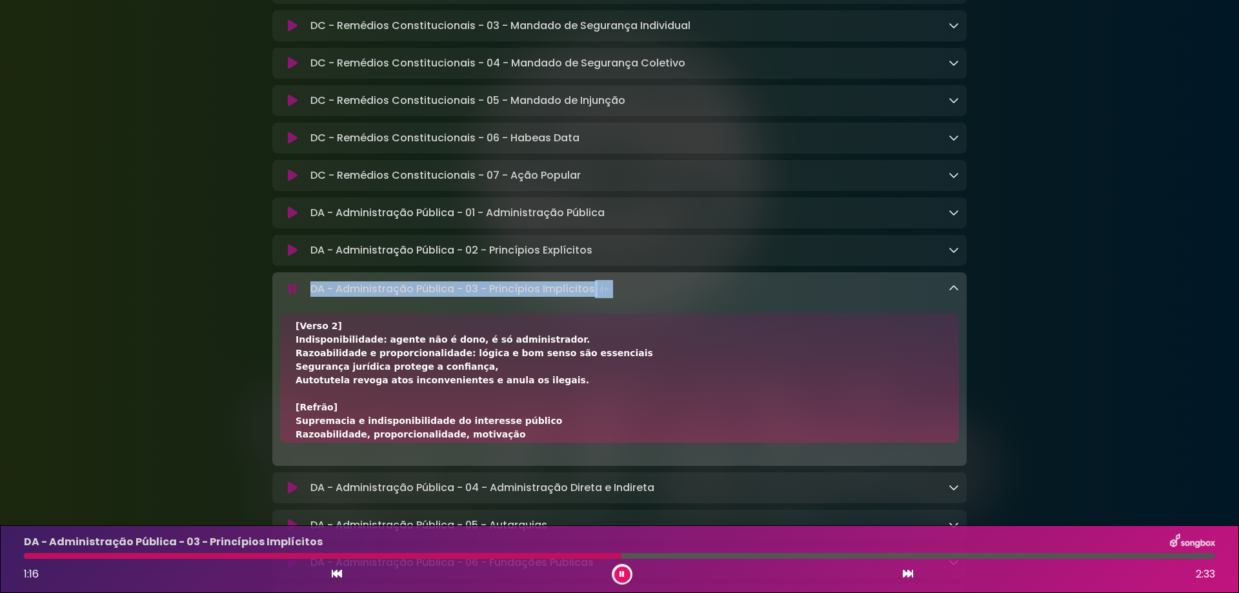
drag, startPoint x: 308, startPoint y: 312, endPoint x: 685, endPoint y: 307, distance: 376.9
click at [685, 298] on div "DA - Administração Pública - 03 - Princípios Implícitos Loading Track..." at bounding box center [632, 289] width 654 height 18
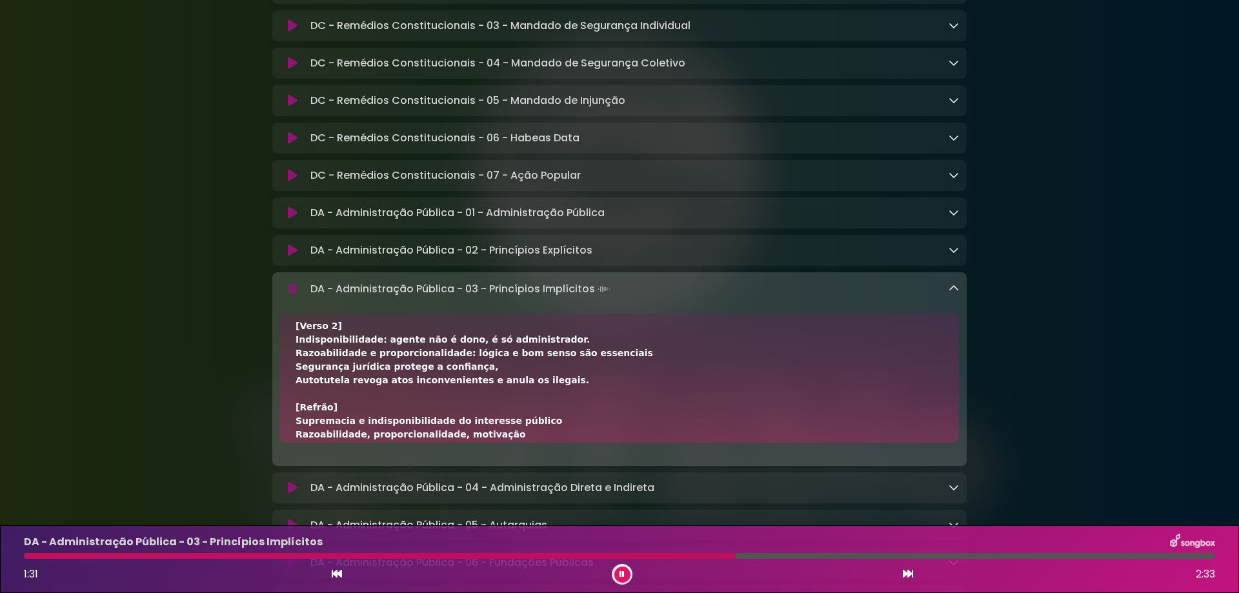
drag, startPoint x: 1229, startPoint y: 216, endPoint x: 1157, endPoint y: 252, distance: 80.8
click at [622, 580] on div "1:32 2:33" at bounding box center [619, 574] width 1207 height 21
click at [622, 575] on icon at bounding box center [622, 574] width 7 height 9
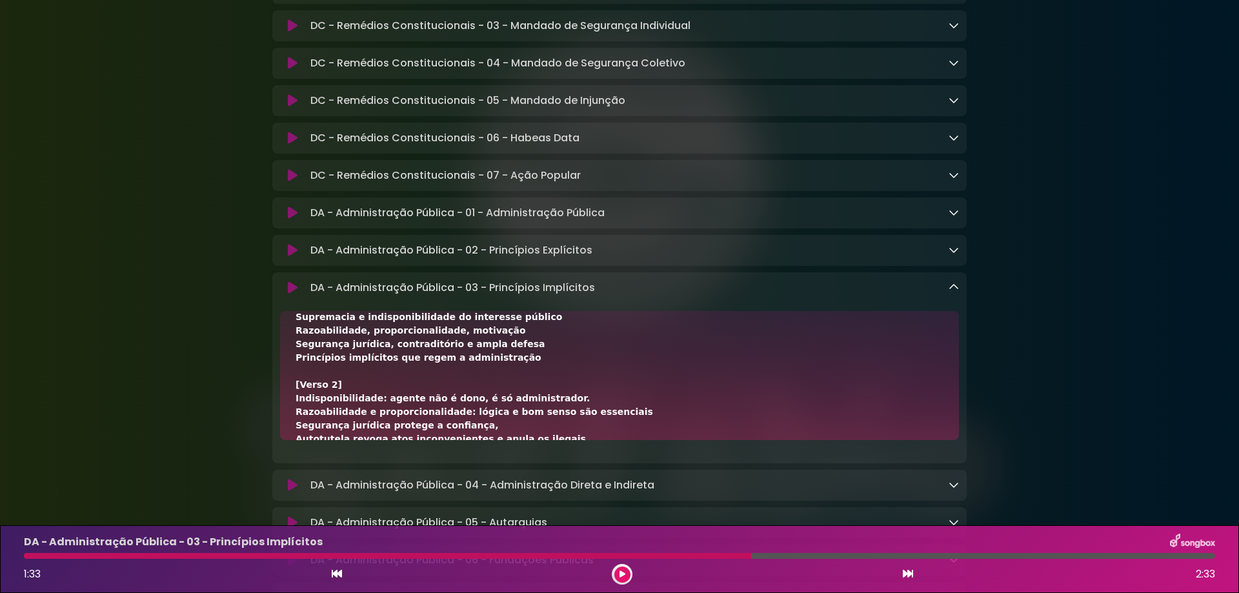
scroll to position [86, 0]
